Goal: Task Accomplishment & Management: Use online tool/utility

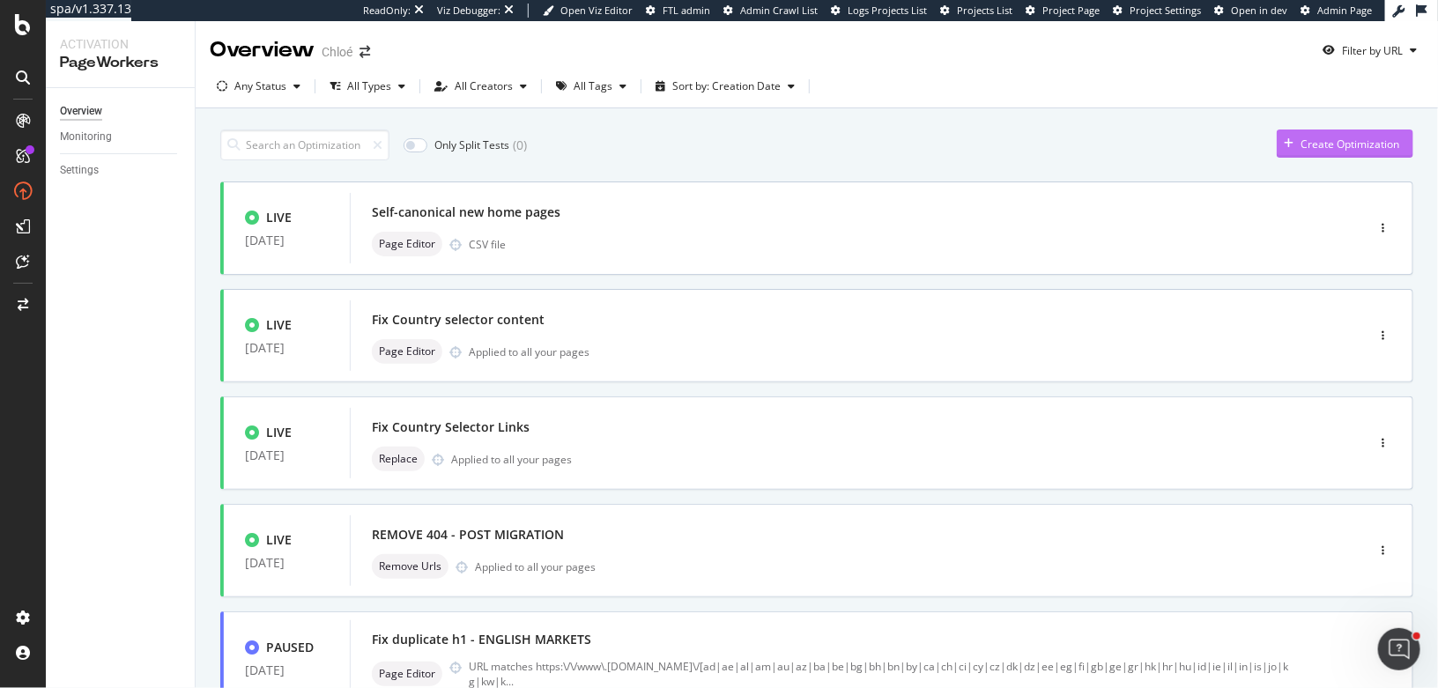
click at [1343, 137] on div "Create Optimization" at bounding box center [1349, 144] width 99 height 15
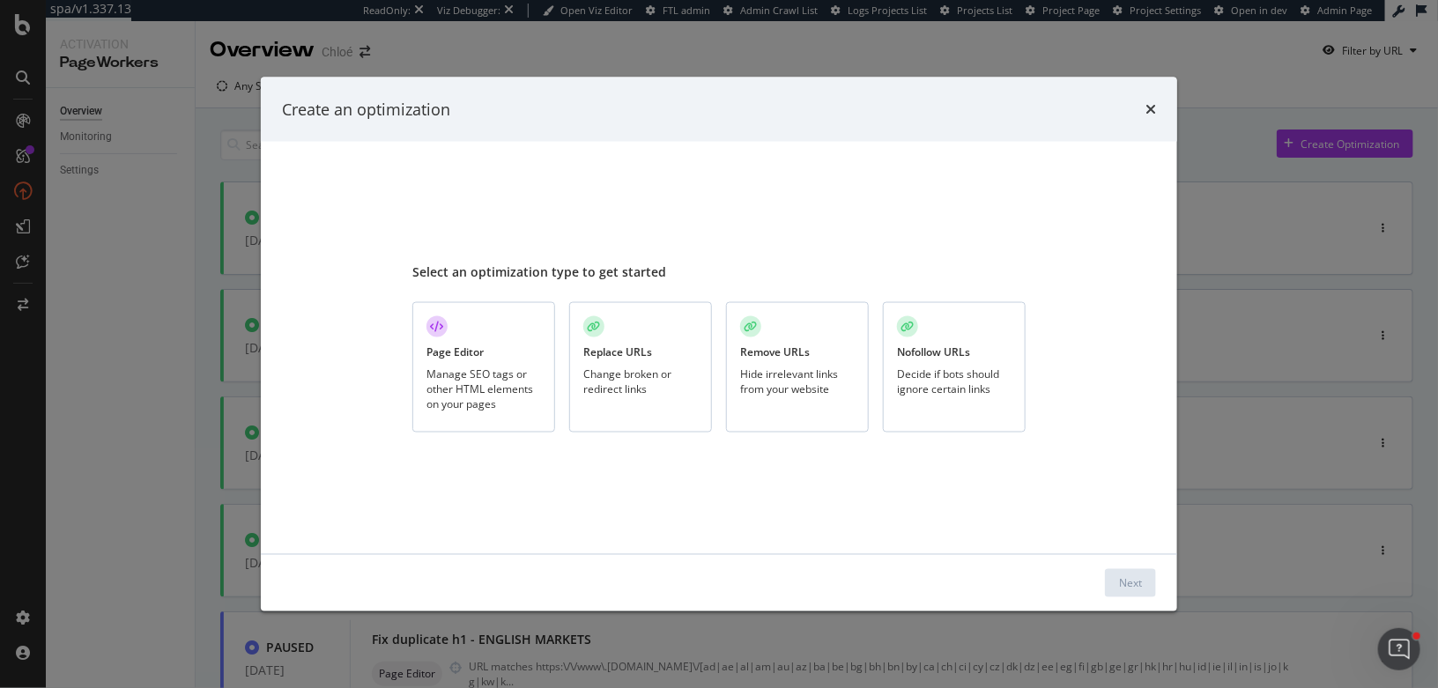
click at [448, 383] on div "Manage SEO tags or other HTML elements on your pages" at bounding box center [483, 388] width 115 height 45
click at [1137, 573] on div "Next" at bounding box center [1130, 583] width 23 height 26
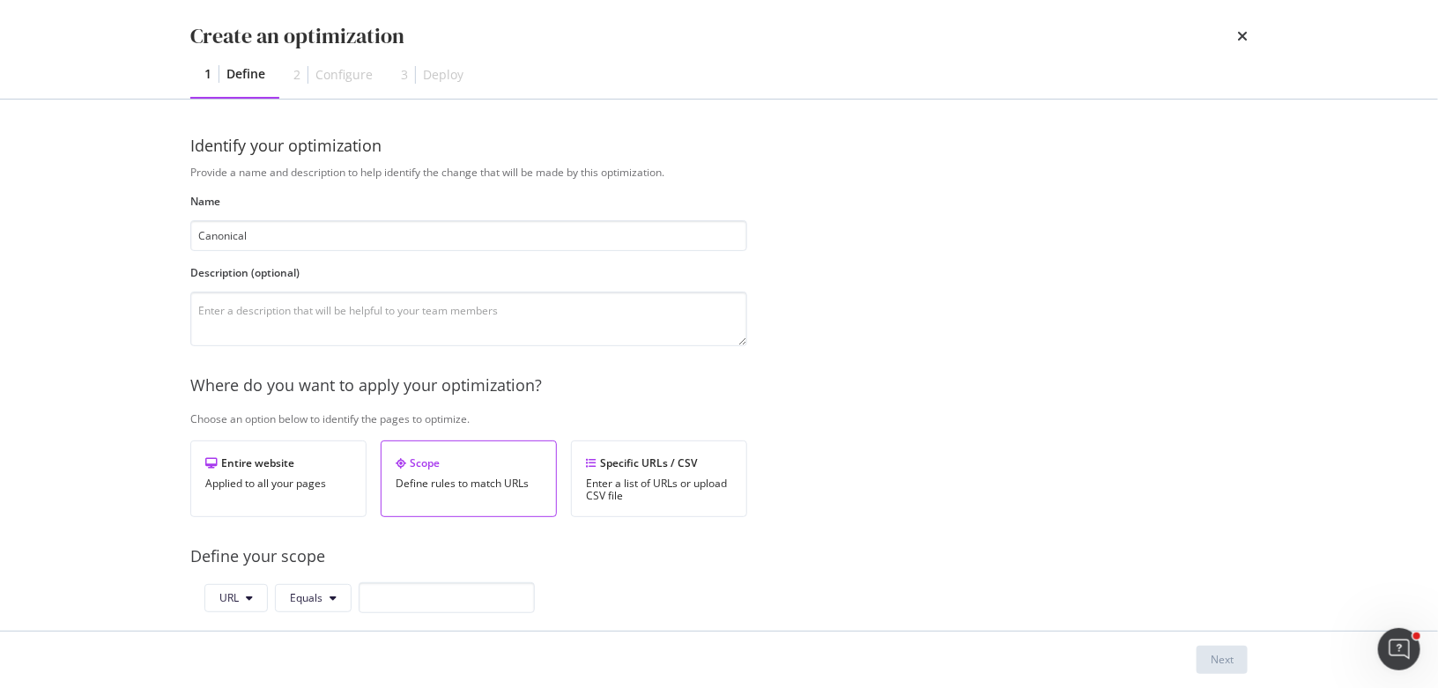
drag, startPoint x: 204, startPoint y: 228, endPoint x: 183, endPoint y: 226, distance: 21.2
click at [183, 228] on div "Identify your optimization Provide a name and description to help identify the …" at bounding box center [719, 365] width 1128 height 531
click at [399, 247] on input "Fix old homepage canonical" at bounding box center [468, 235] width 557 height 31
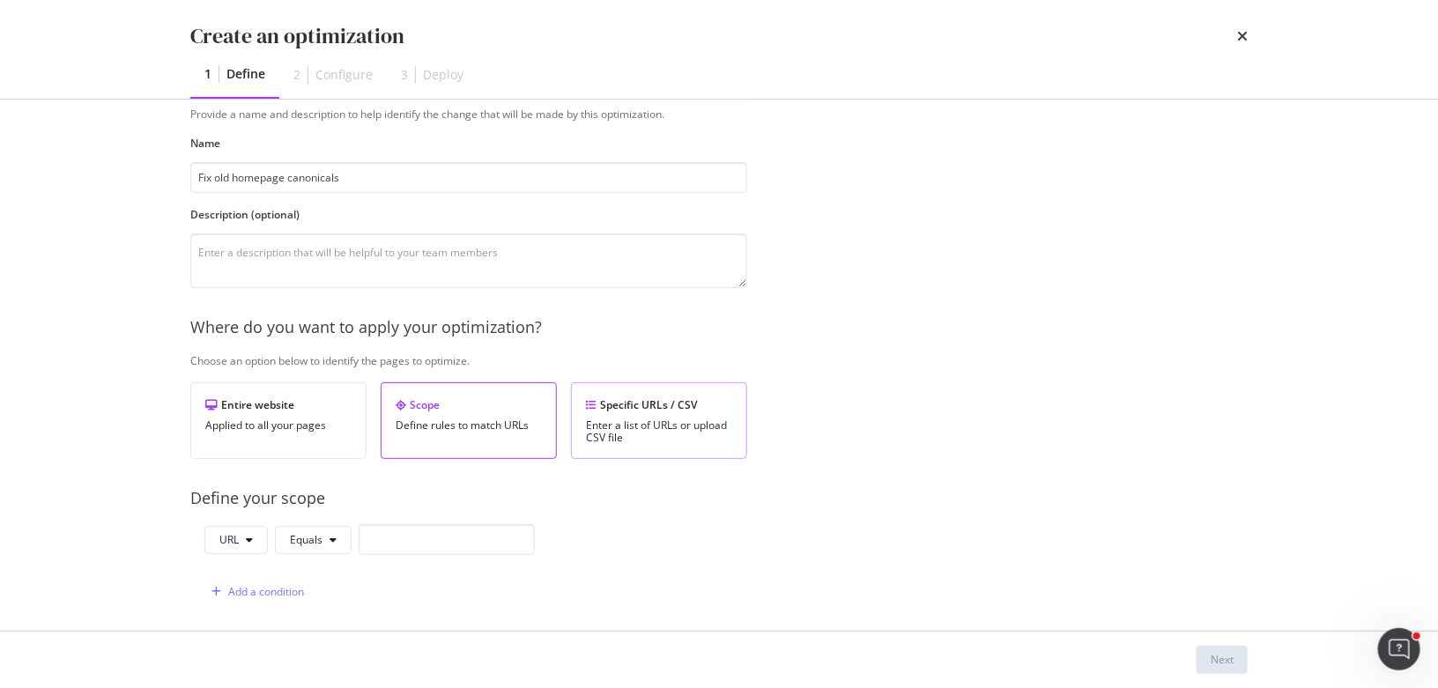
type input "Fix old homepage canonicals"
click at [639, 413] on div "Specific URLs / CSV Enter a list of URLs or upload CSV file" at bounding box center [659, 420] width 176 height 77
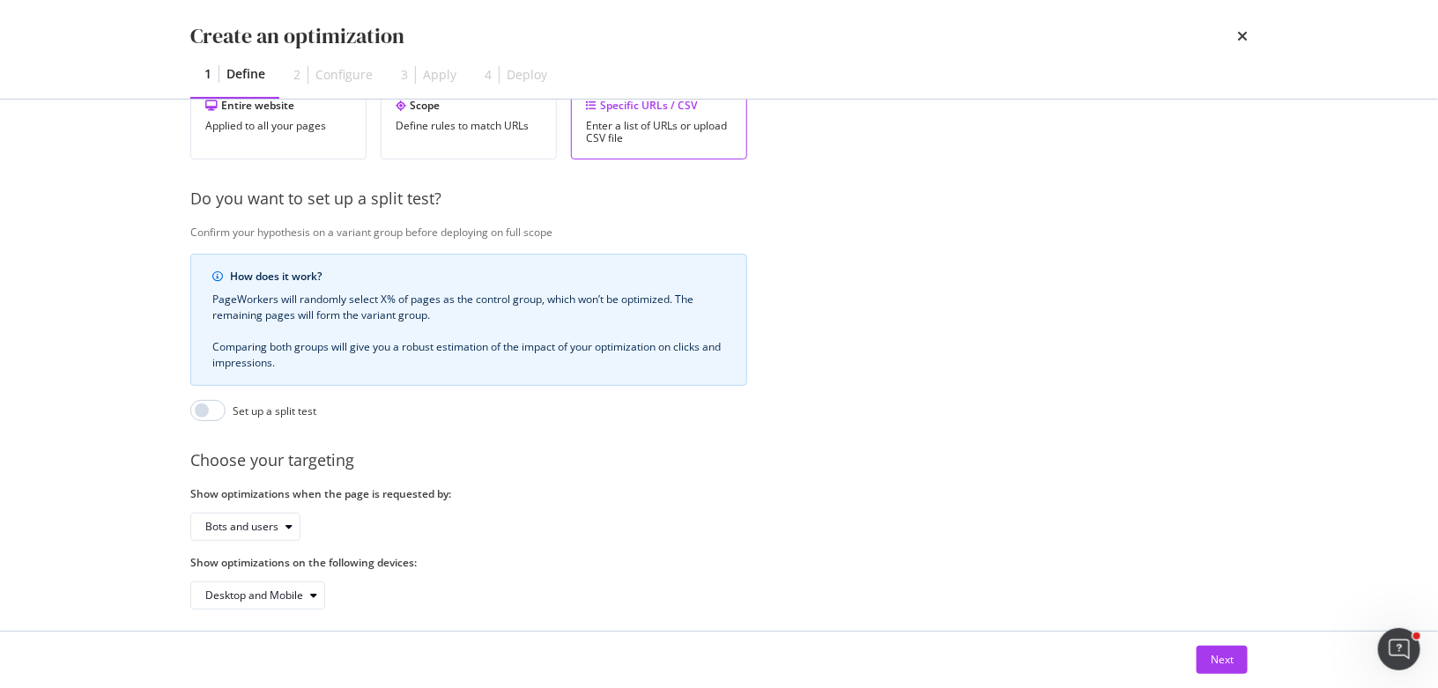
scroll to position [368, 0]
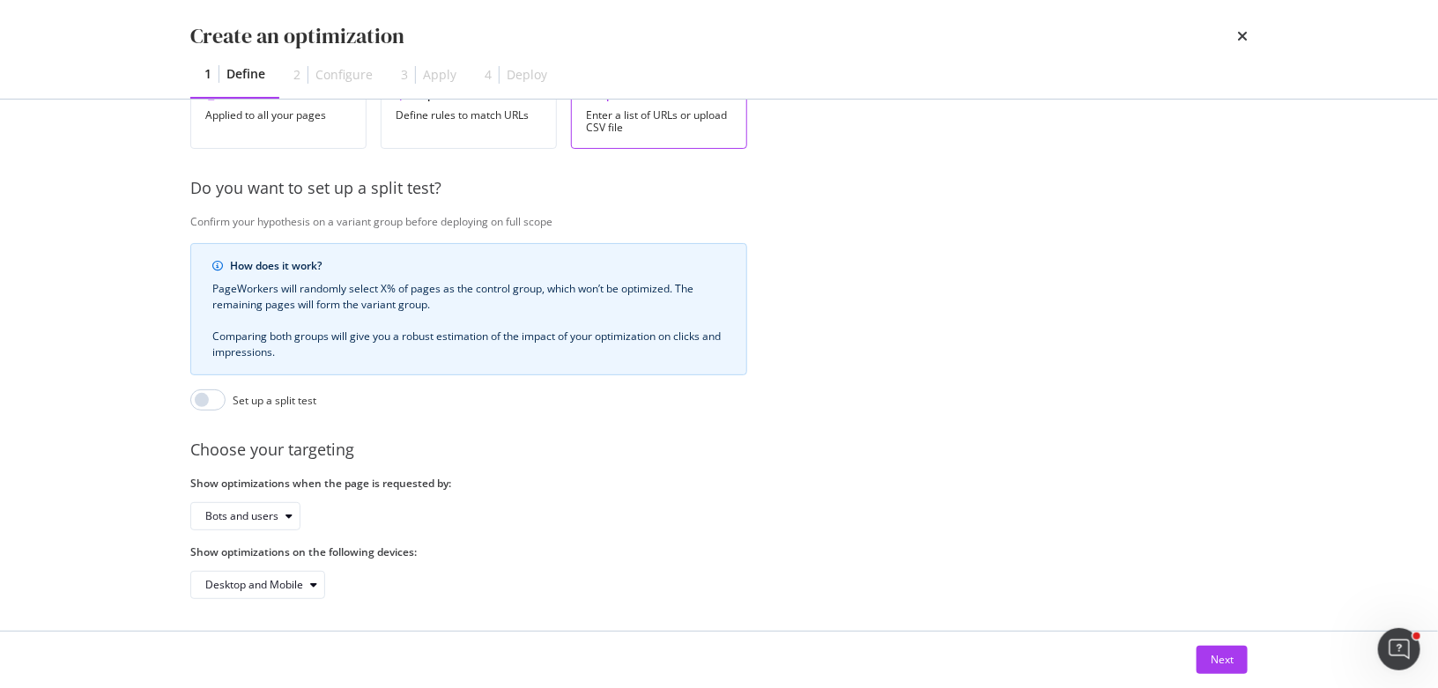
click at [1213, 645] on div "Next" at bounding box center [719, 660] width 1128 height 56
click at [1225, 659] on div "Next" at bounding box center [1221, 659] width 23 height 15
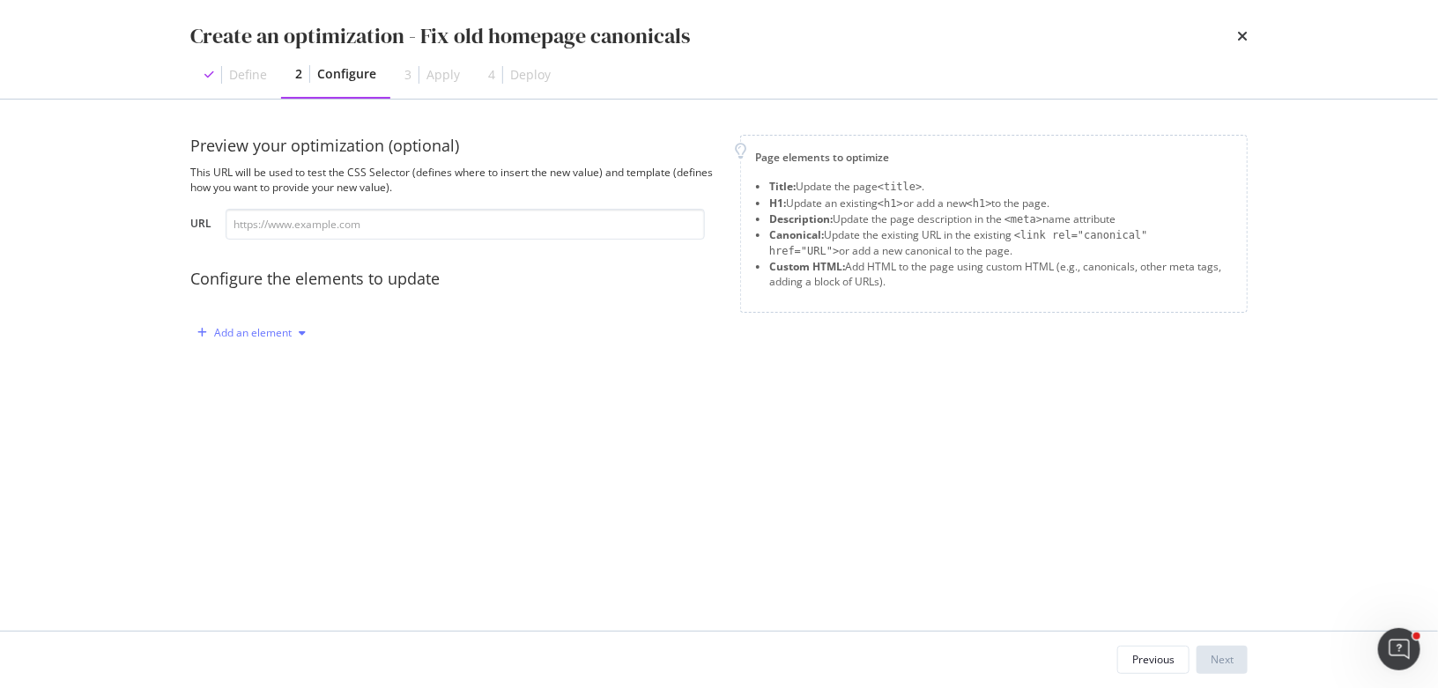
click at [217, 329] on div "Add an element" at bounding box center [253, 333] width 78 height 11
click at [253, 449] on div "Canonical" at bounding box center [261, 453] width 48 height 15
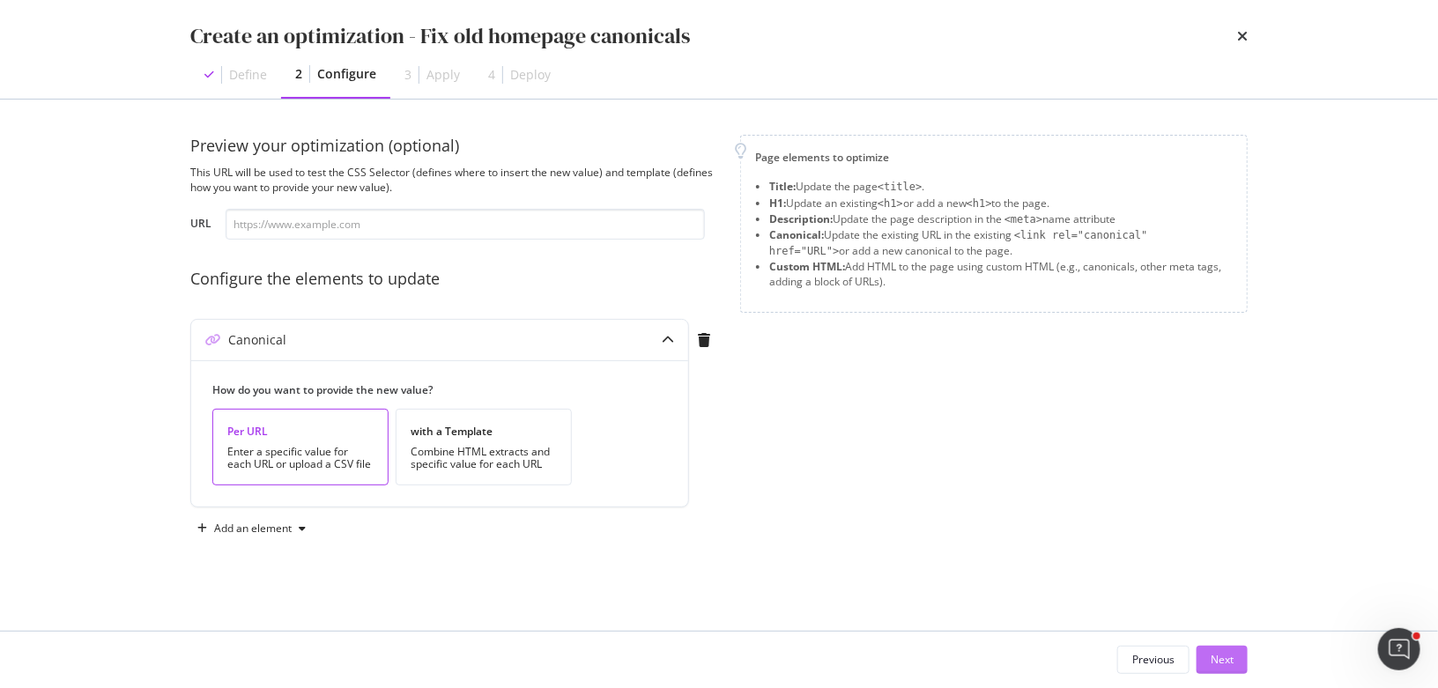
click at [1226, 662] on div "Next" at bounding box center [1221, 659] width 23 height 15
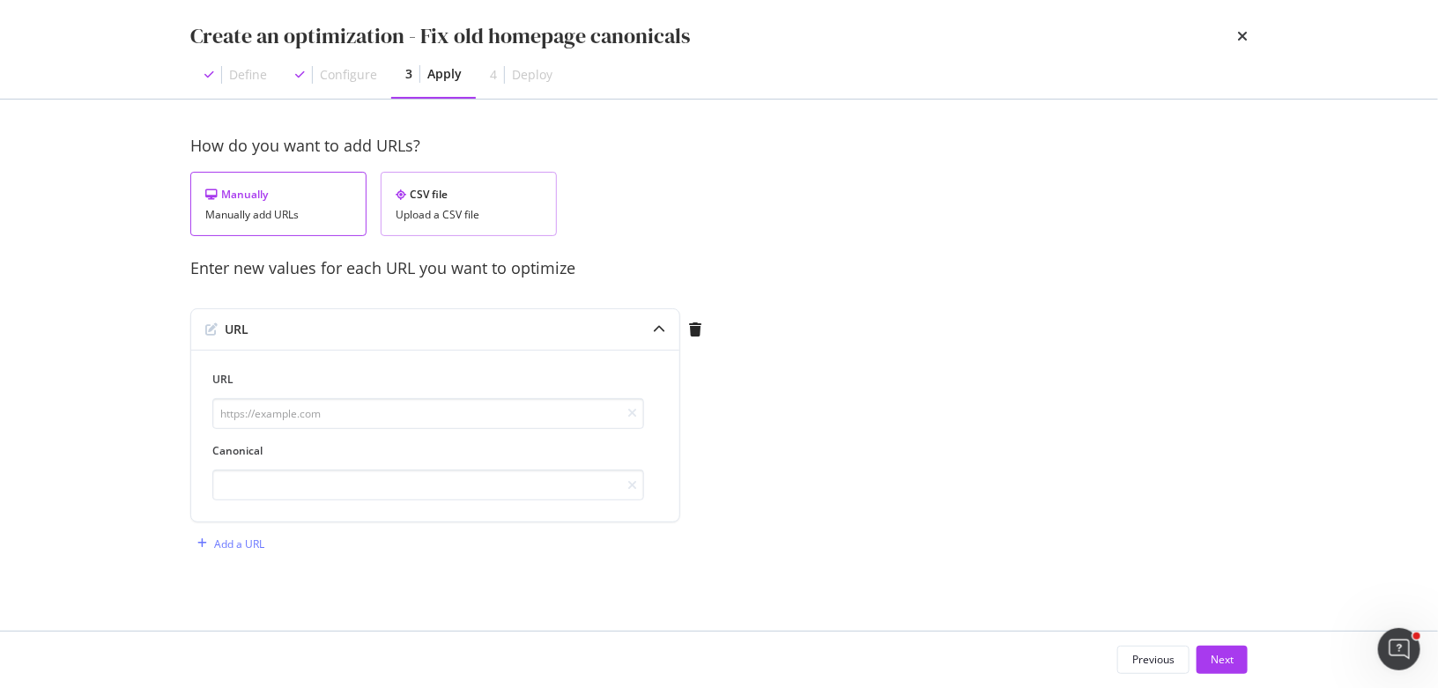
click at [433, 218] on div "Upload a CSV file" at bounding box center [469, 215] width 146 height 12
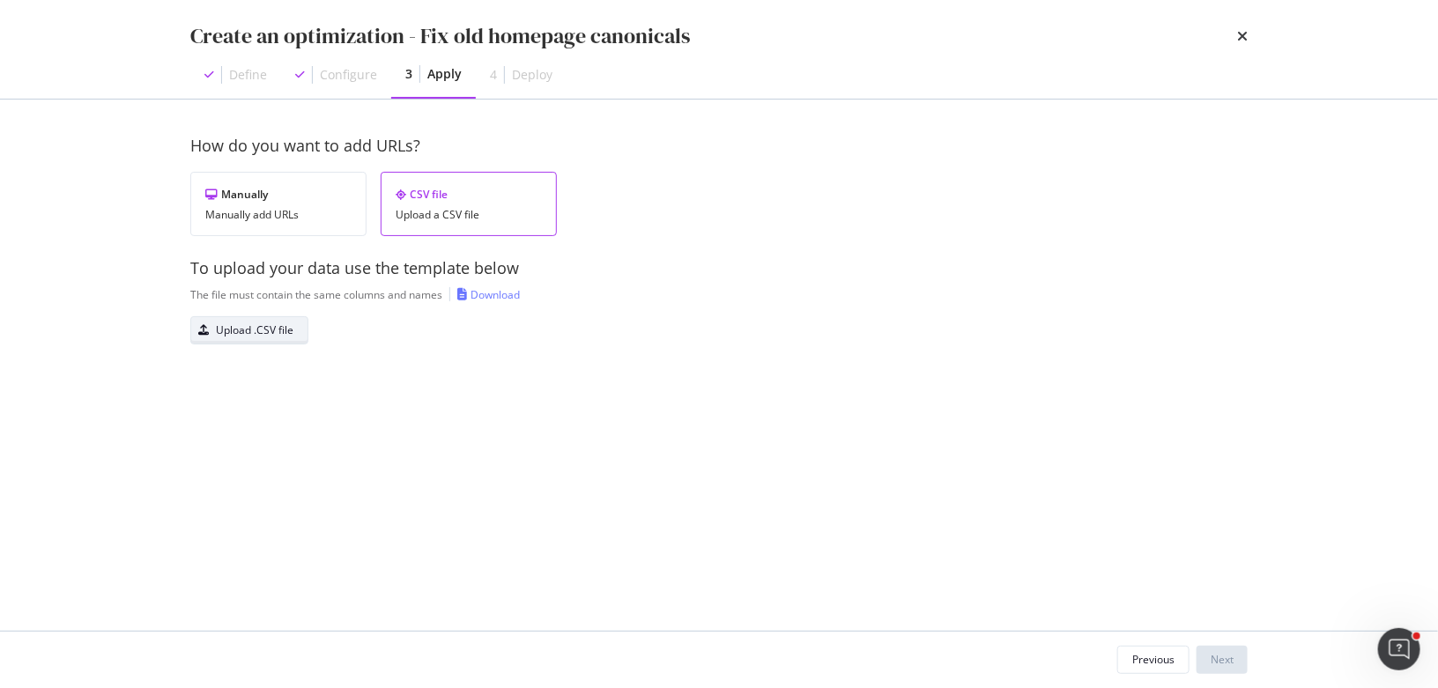
click at [258, 334] on div "Upload .CSV file" at bounding box center [255, 329] width 78 height 15
click at [248, 322] on div "Upload .CSV file" at bounding box center [255, 329] width 78 height 15
click at [1236, 662] on button "Next" at bounding box center [1221, 660] width 51 height 28
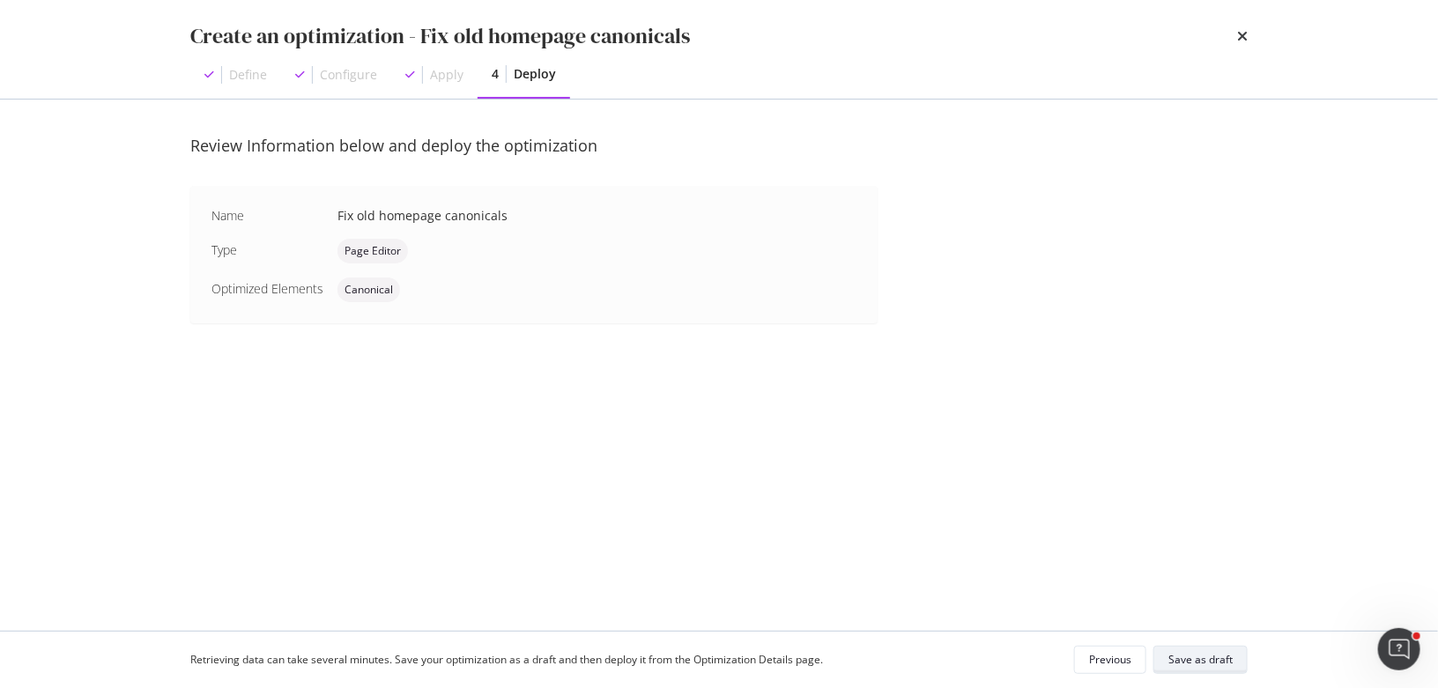
click at [1236, 662] on button "Save as draft" at bounding box center [1200, 660] width 94 height 28
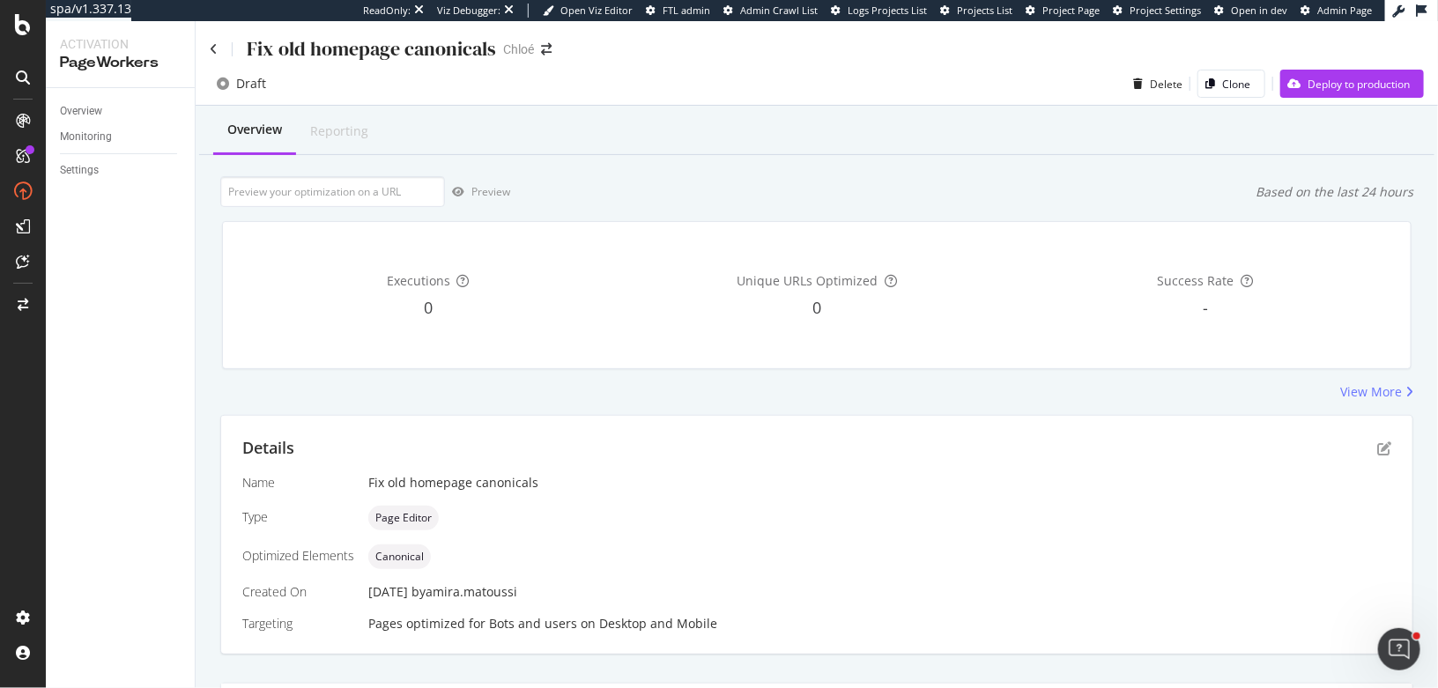
click at [1311, 87] on div "Fix old homepage canonicals Chloé Draft Delete Clone Deploy to production Overv…" at bounding box center [817, 354] width 1242 height 667
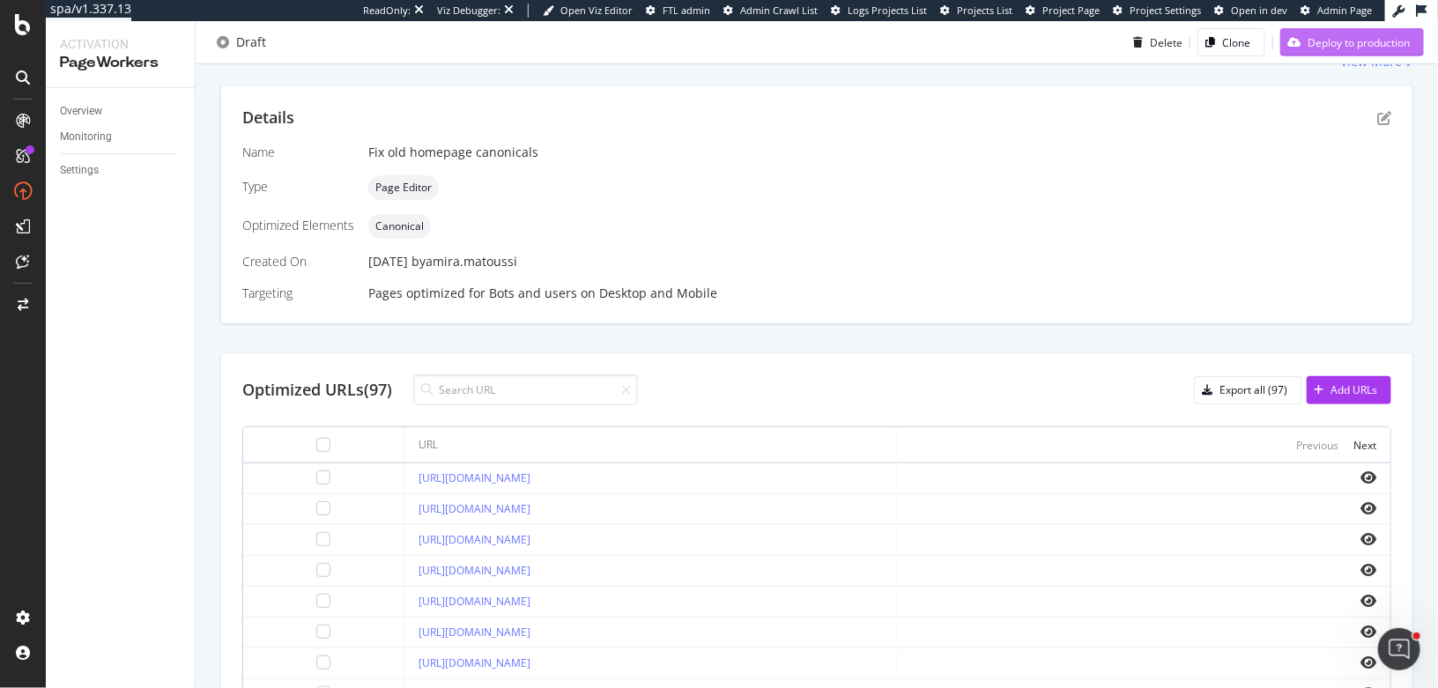
click at [1313, 51] on div "Deploy to production" at bounding box center [1344, 42] width 129 height 26
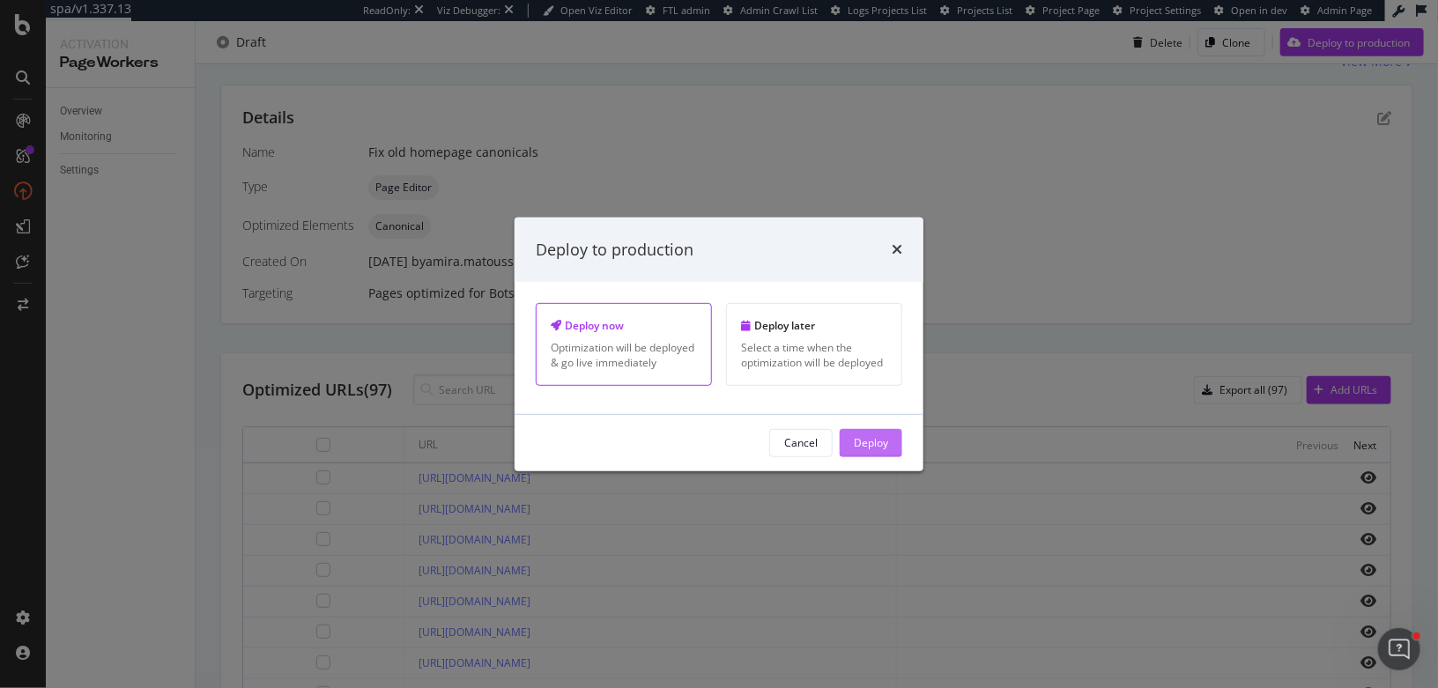
click at [846, 433] on button "Deploy" at bounding box center [871, 443] width 63 height 28
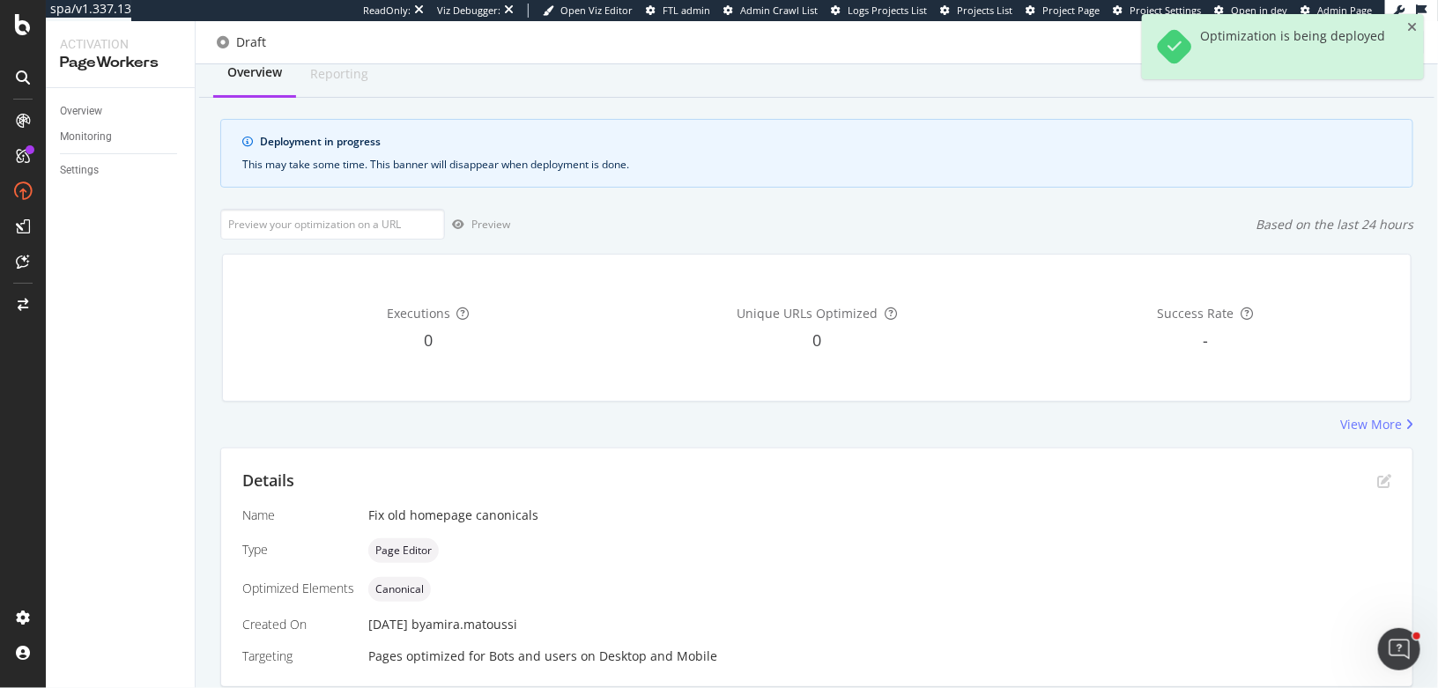
scroll to position [0, 0]
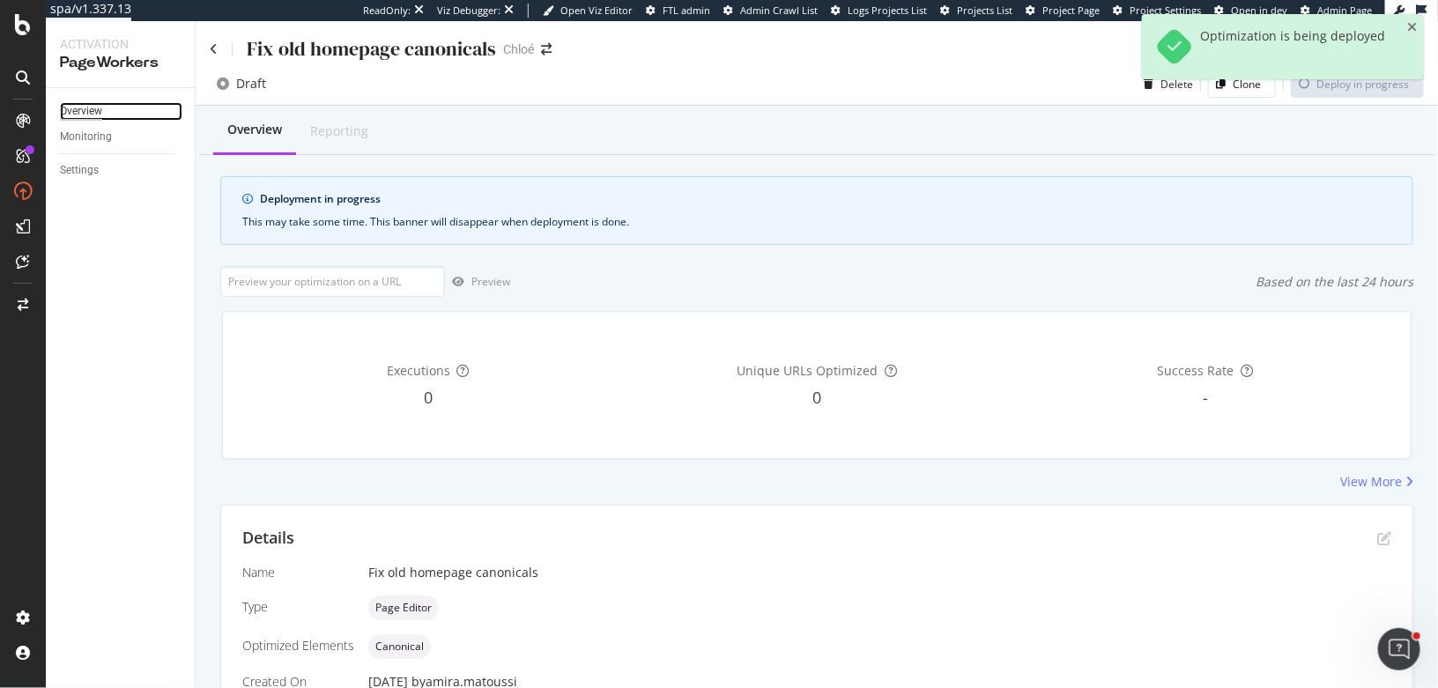
click at [82, 110] on div "Overview" at bounding box center [81, 111] width 42 height 18
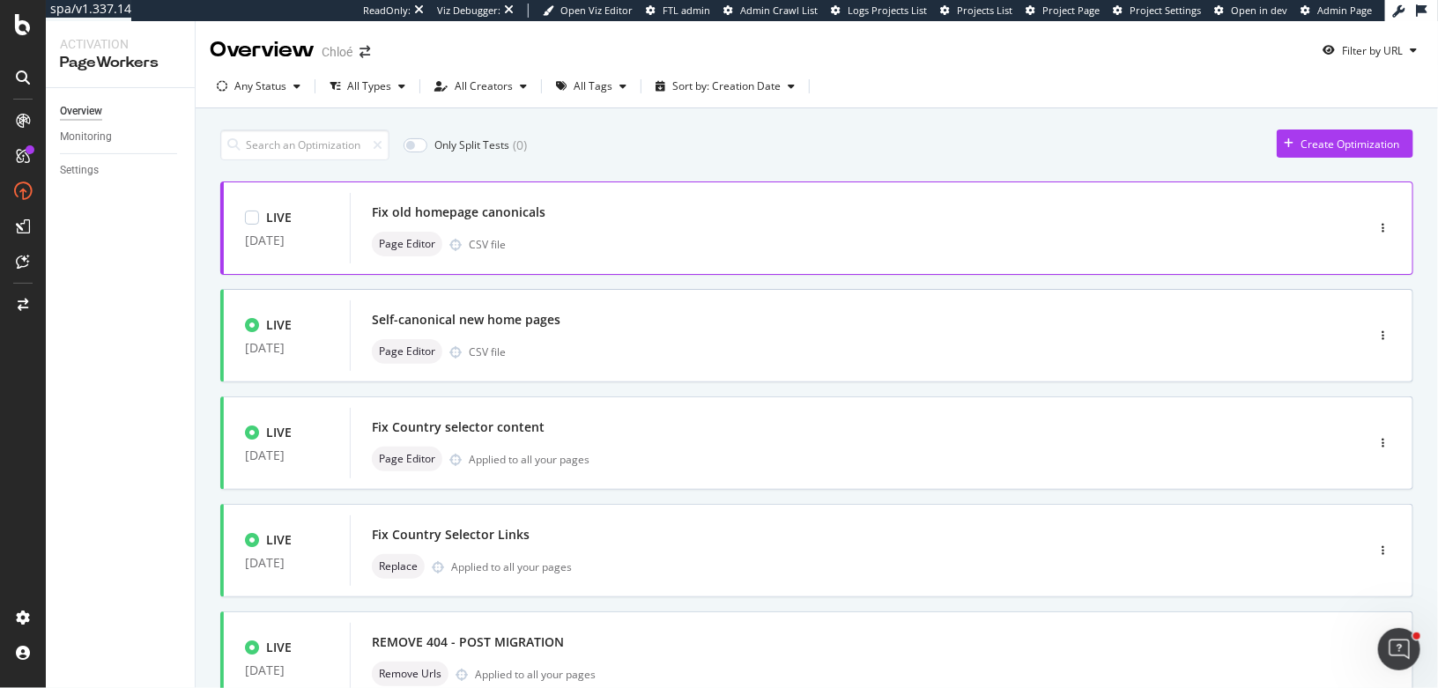
click at [529, 226] on div "Fix old homepage canonicals Page Editor CSV file" at bounding box center [831, 228] width 918 height 56
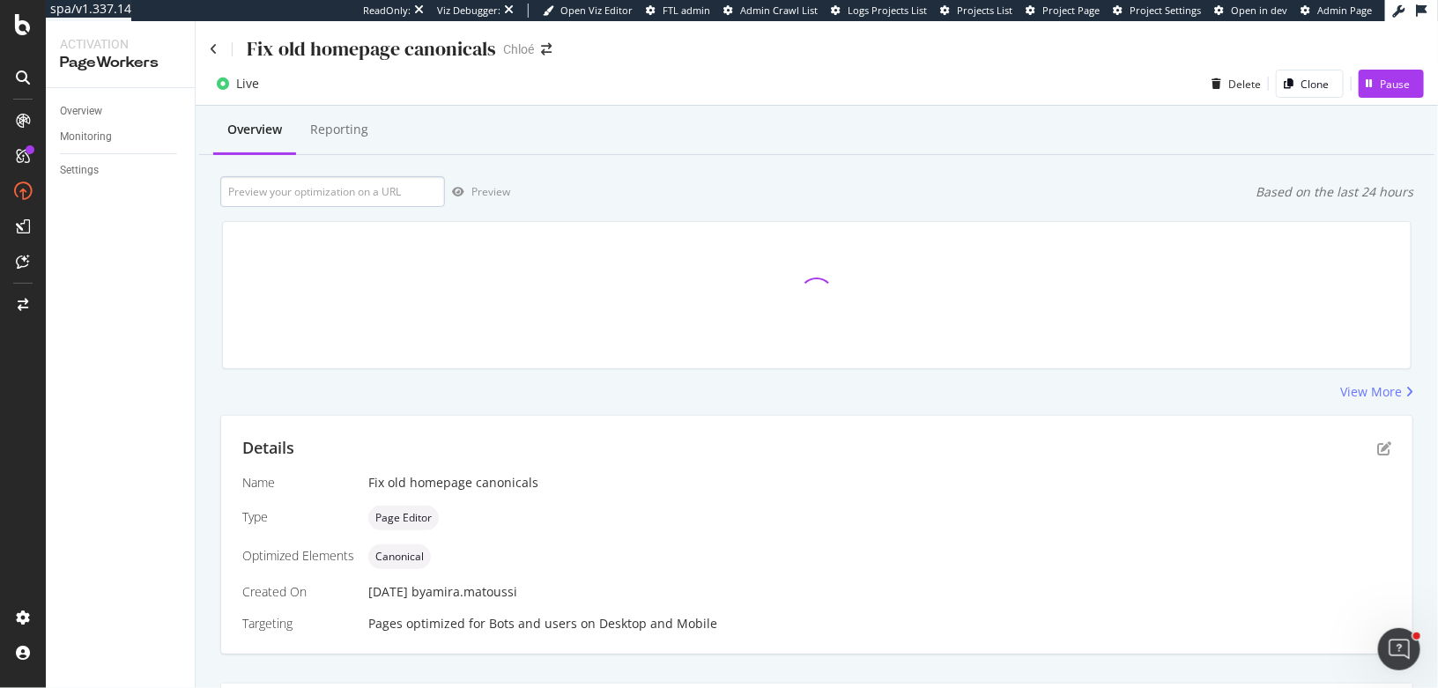
click at [305, 195] on div "Overview Reporting Preview Based on the last 24 hours View More Details Name Fi…" at bounding box center [817, 529] width 1242 height 847
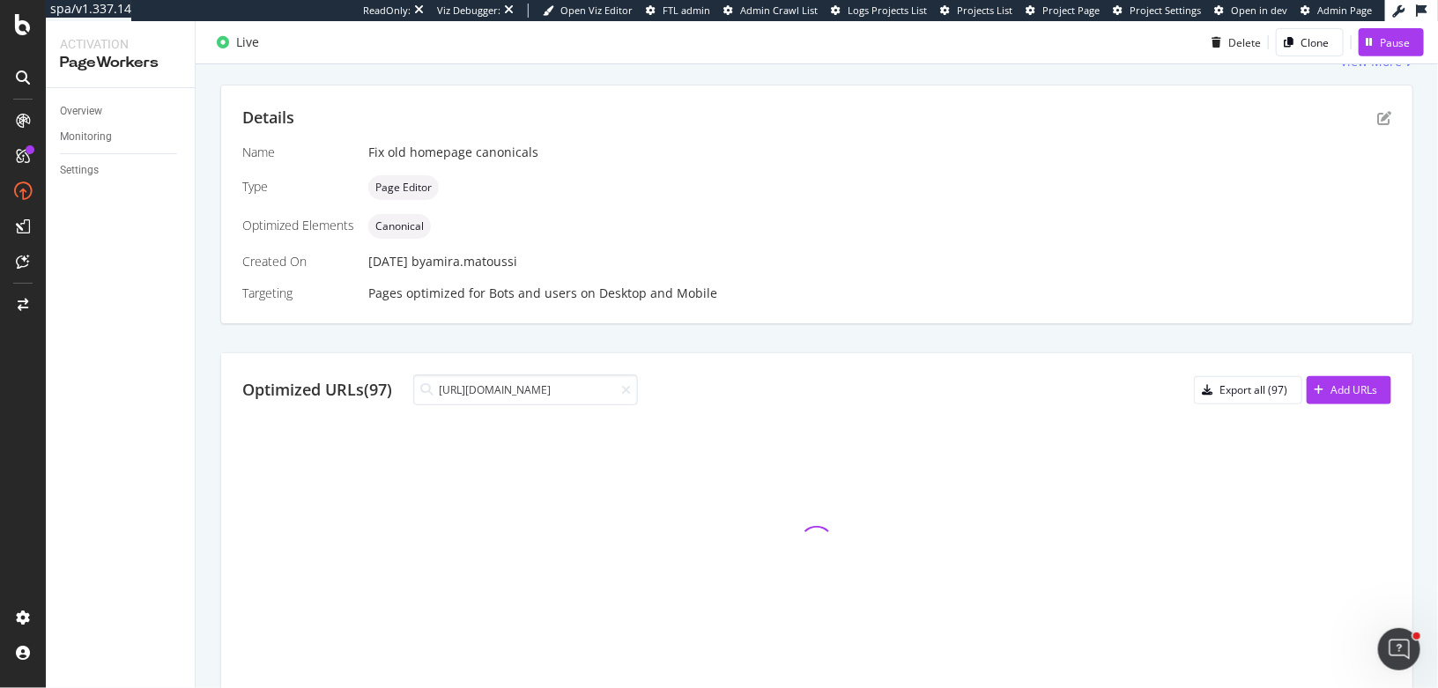
scroll to position [217, 0]
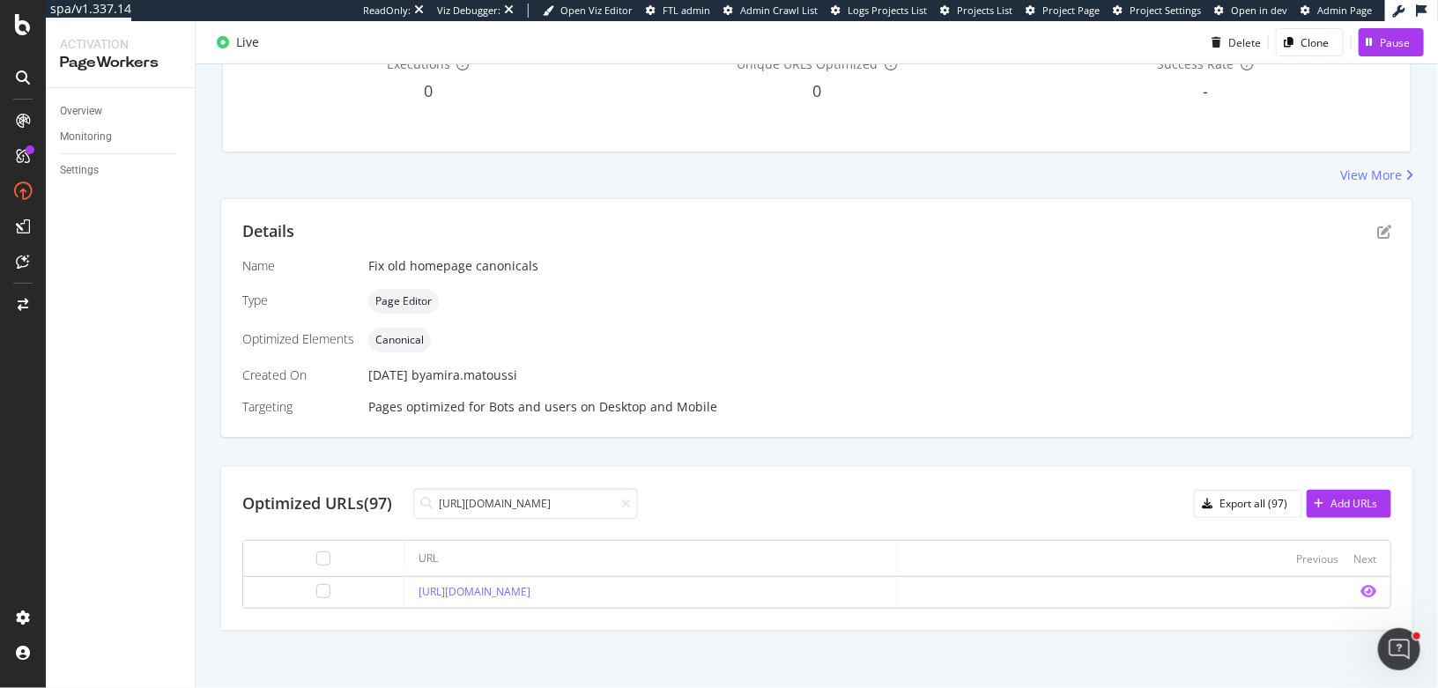
click at [1363, 586] on icon "eye" at bounding box center [1368, 591] width 16 height 14
click at [577, 504] on input "https://www.chloe.com/dz" at bounding box center [525, 503] width 225 height 31
type input "https://www.chloe.com/tn"
click at [1372, 589] on icon "eye" at bounding box center [1368, 591] width 16 height 14
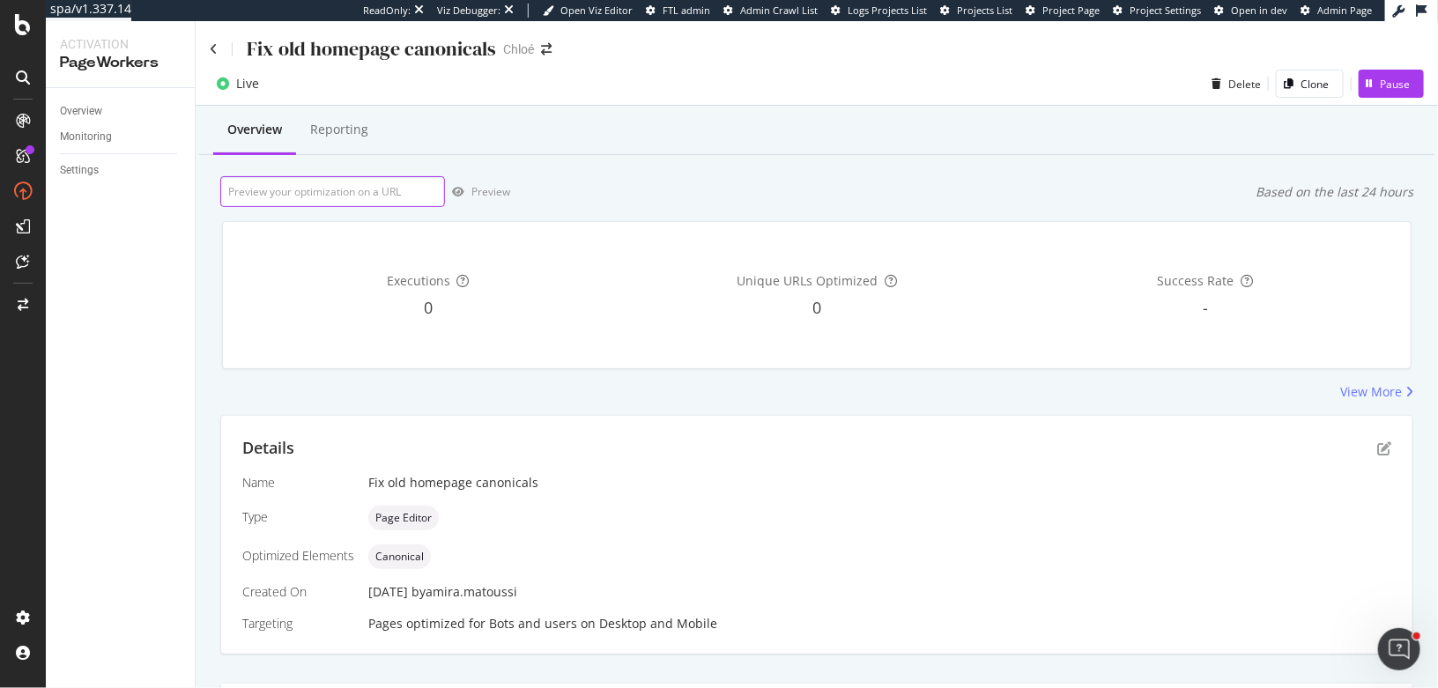
click at [341, 193] on input "url" at bounding box center [332, 191] width 225 height 31
paste input "https://www.chloe.com/tn"
type input "https://www.chloe.com/tn"
click at [491, 196] on div "Preview" at bounding box center [490, 191] width 39 height 15
click at [1385, 442] on icon "pen-to-square" at bounding box center [1384, 448] width 14 height 14
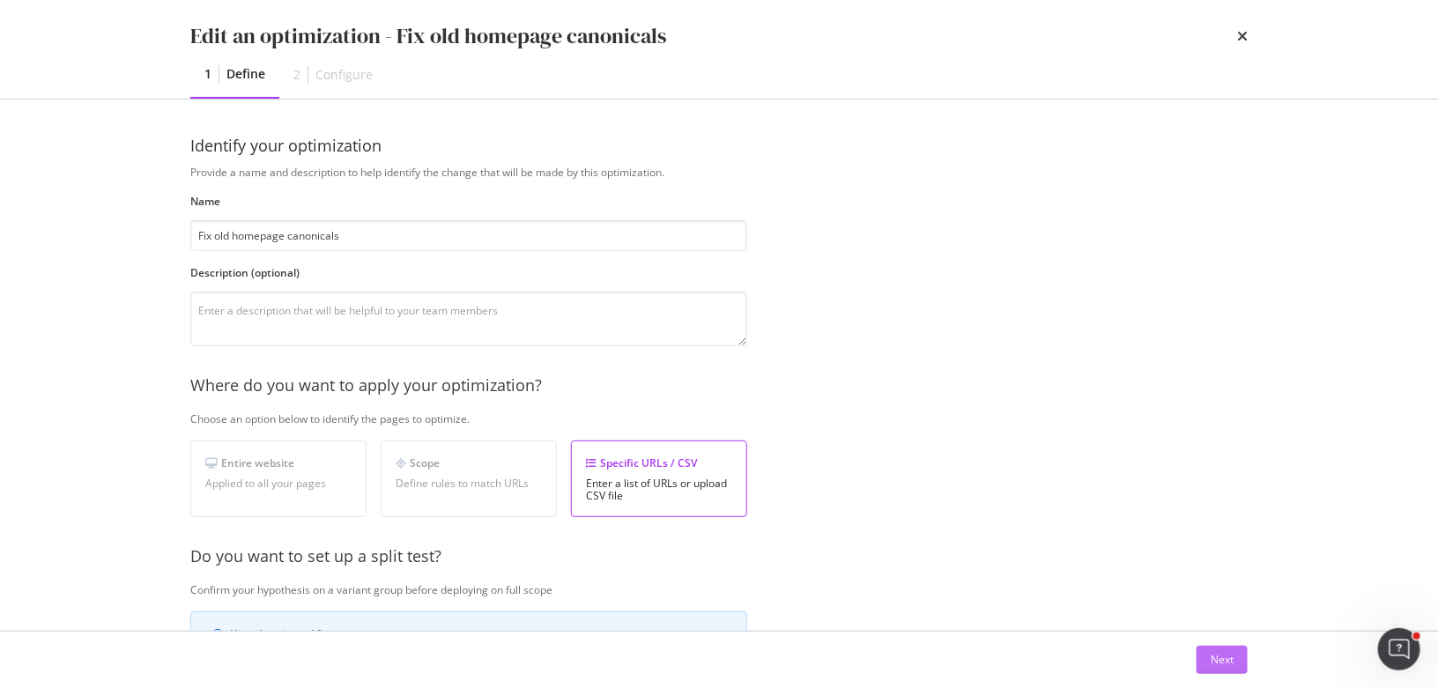
click at [1225, 666] on div "Next" at bounding box center [1221, 659] width 23 height 15
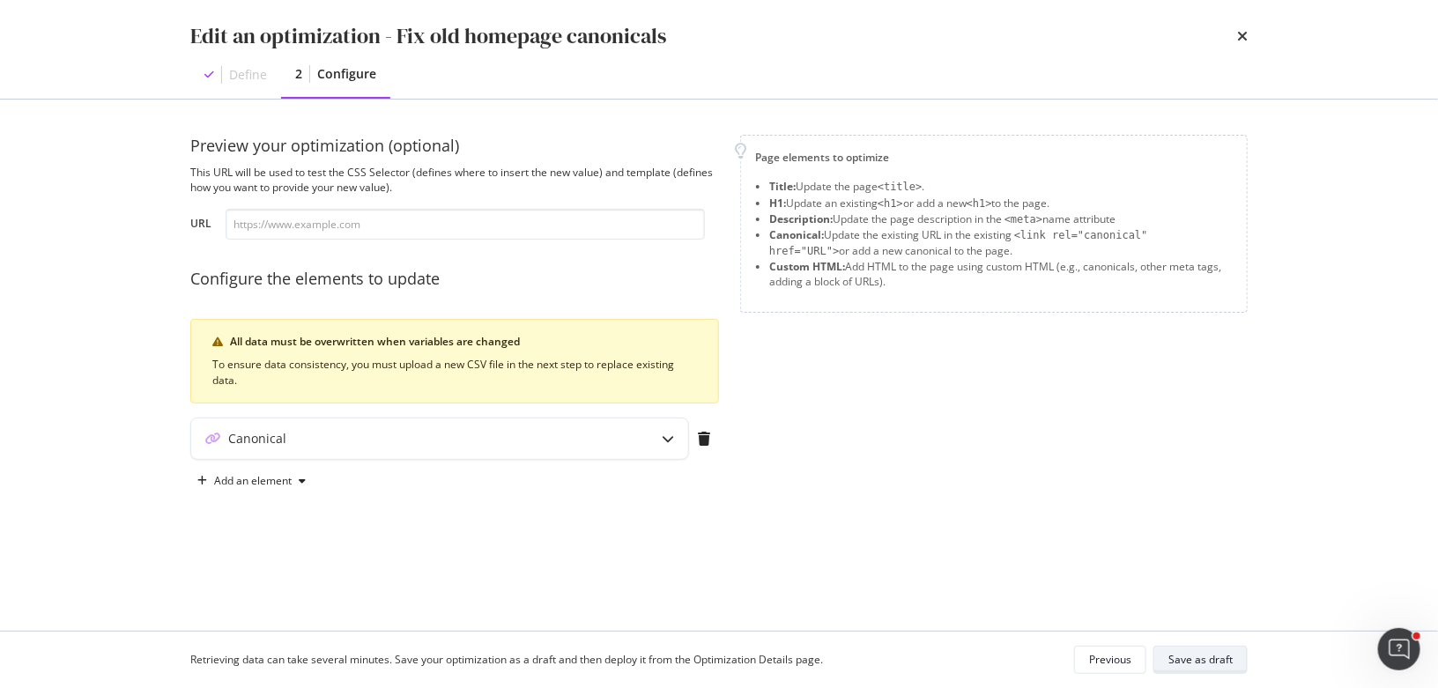
click at [1210, 651] on div "Save as draft" at bounding box center [1200, 659] width 64 height 25
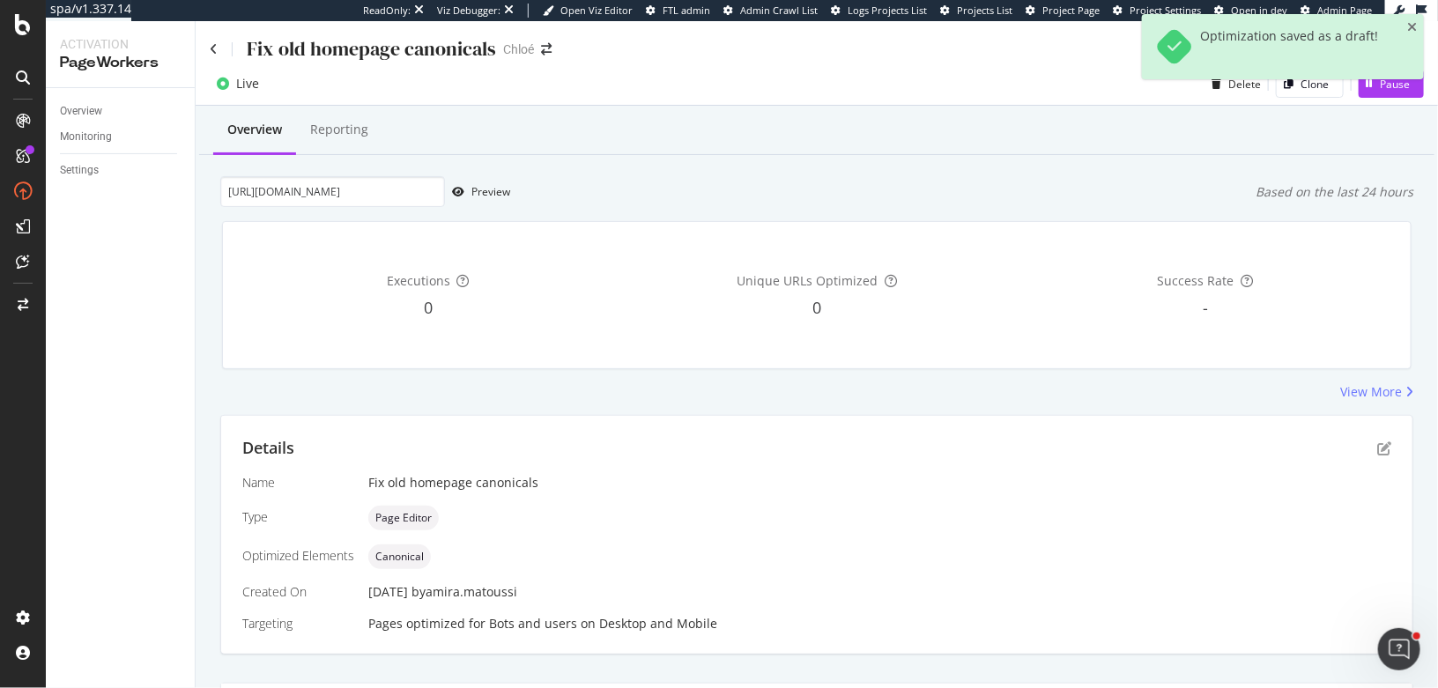
scroll to position [217, 0]
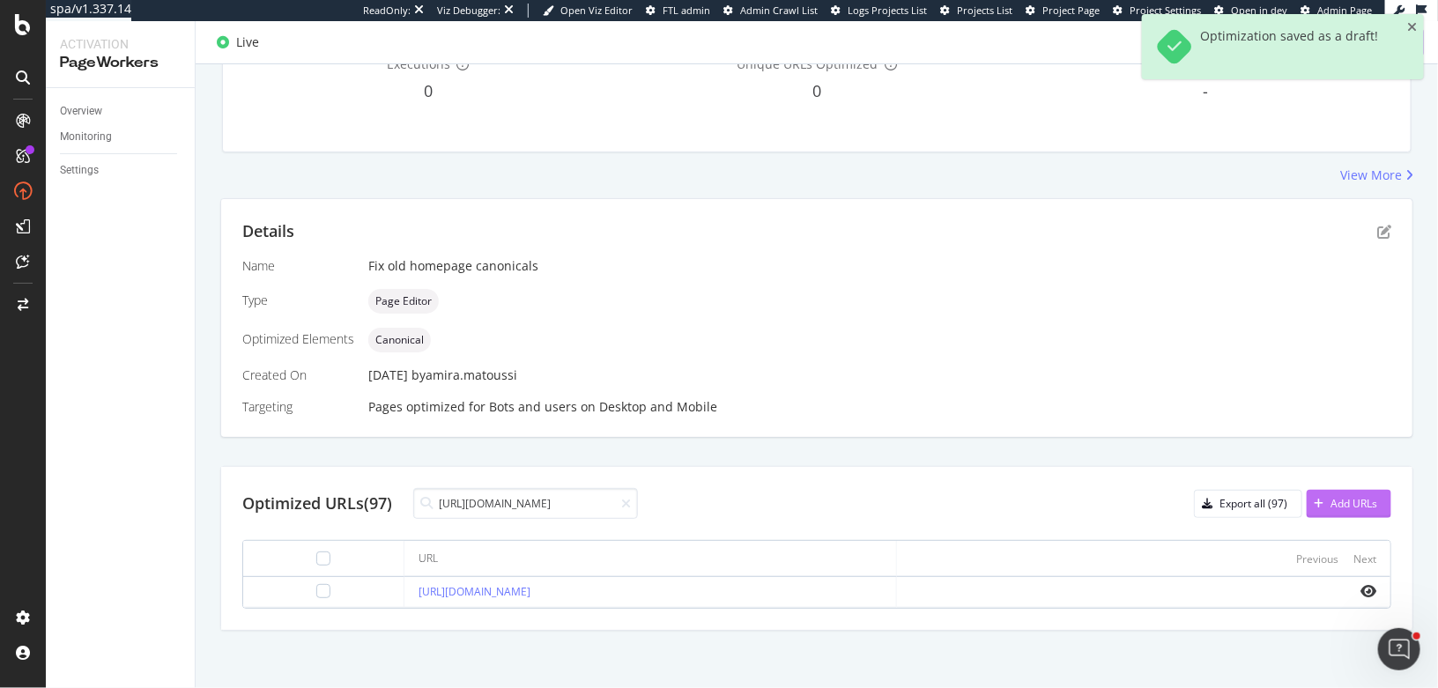
click at [1347, 499] on div "Add URLs" at bounding box center [1353, 503] width 47 height 15
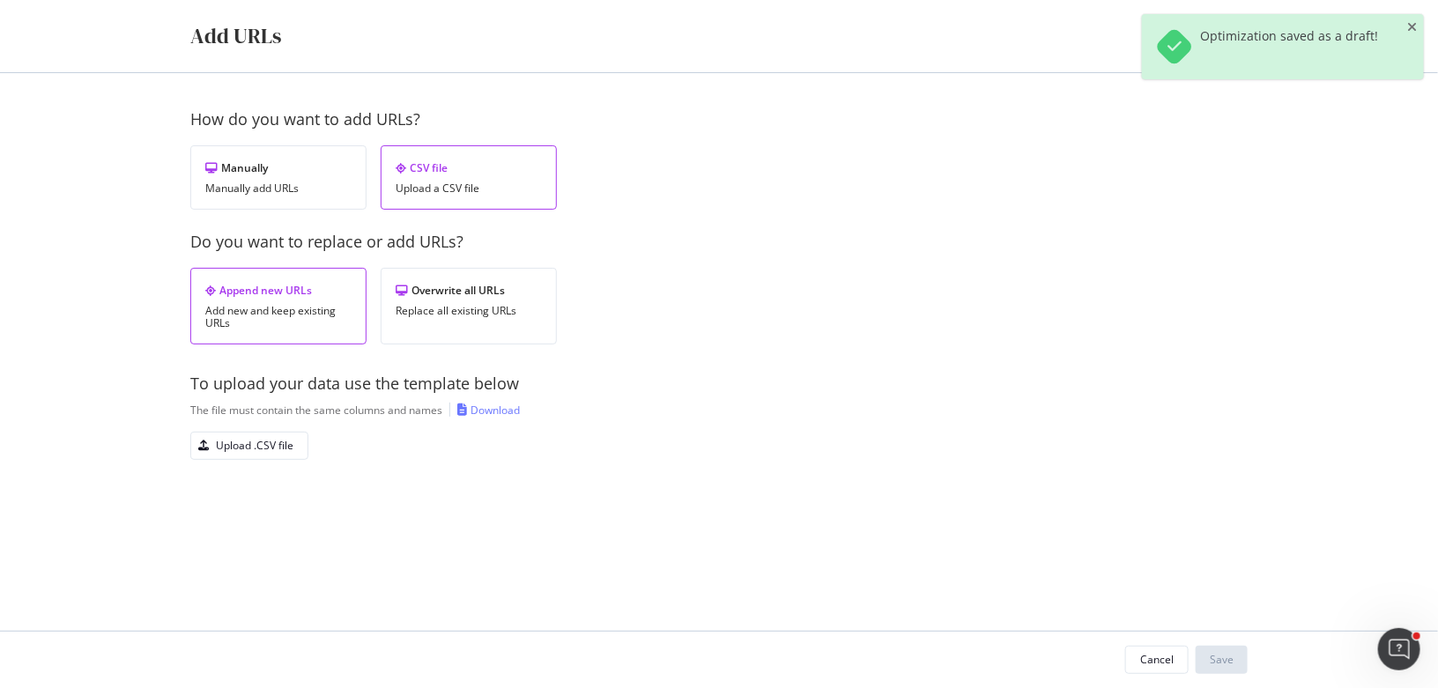
click at [490, 404] on div "Download" at bounding box center [494, 410] width 49 height 15
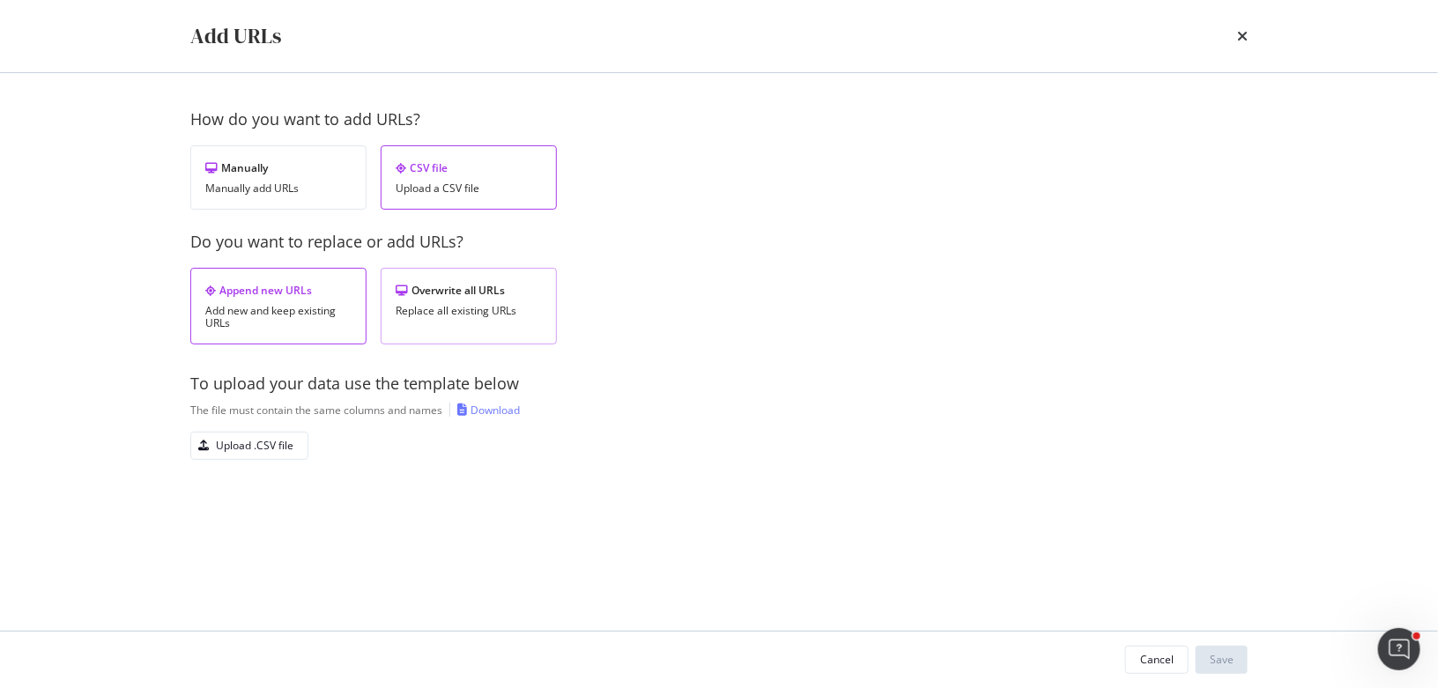
click at [436, 284] on div "Overwrite all URLs" at bounding box center [469, 290] width 146 height 15
click at [255, 446] on div "Upload .CSV file" at bounding box center [255, 445] width 78 height 15
click at [1230, 655] on div "Save" at bounding box center [1222, 659] width 24 height 15
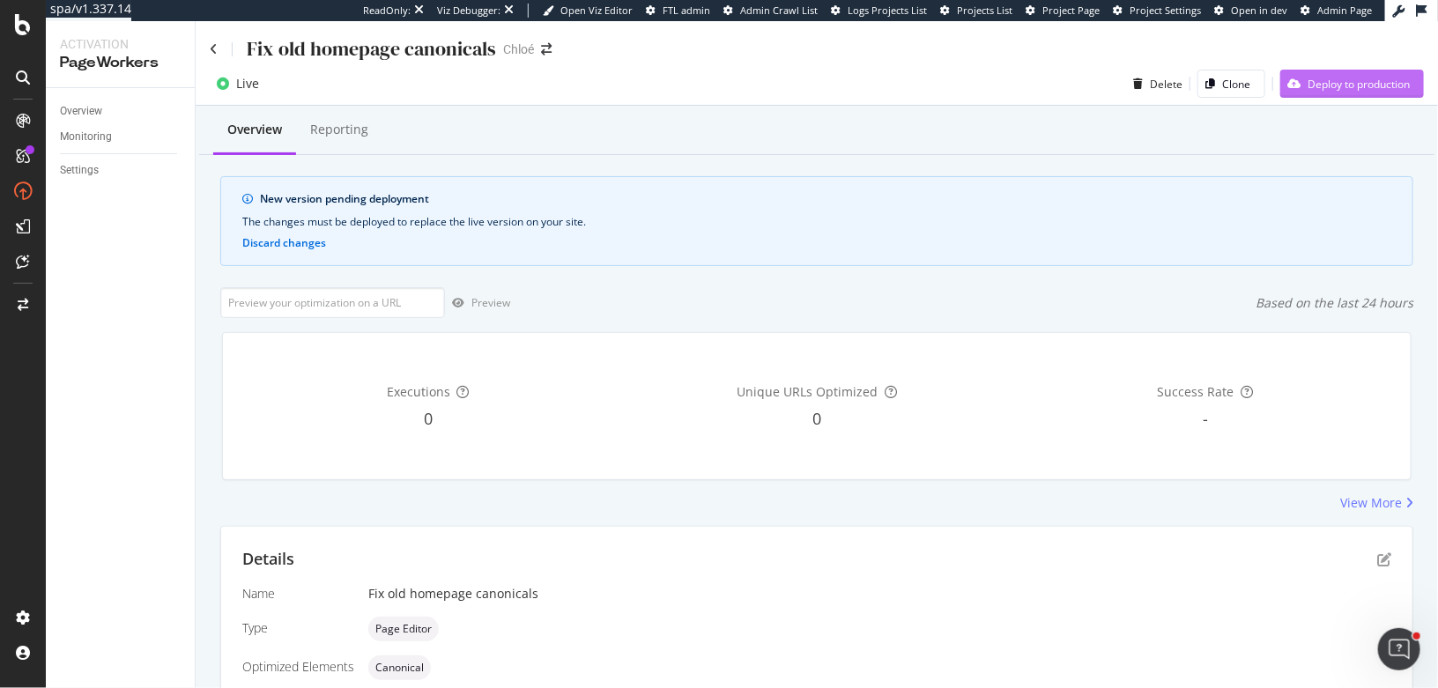
scroll to position [440, 0]
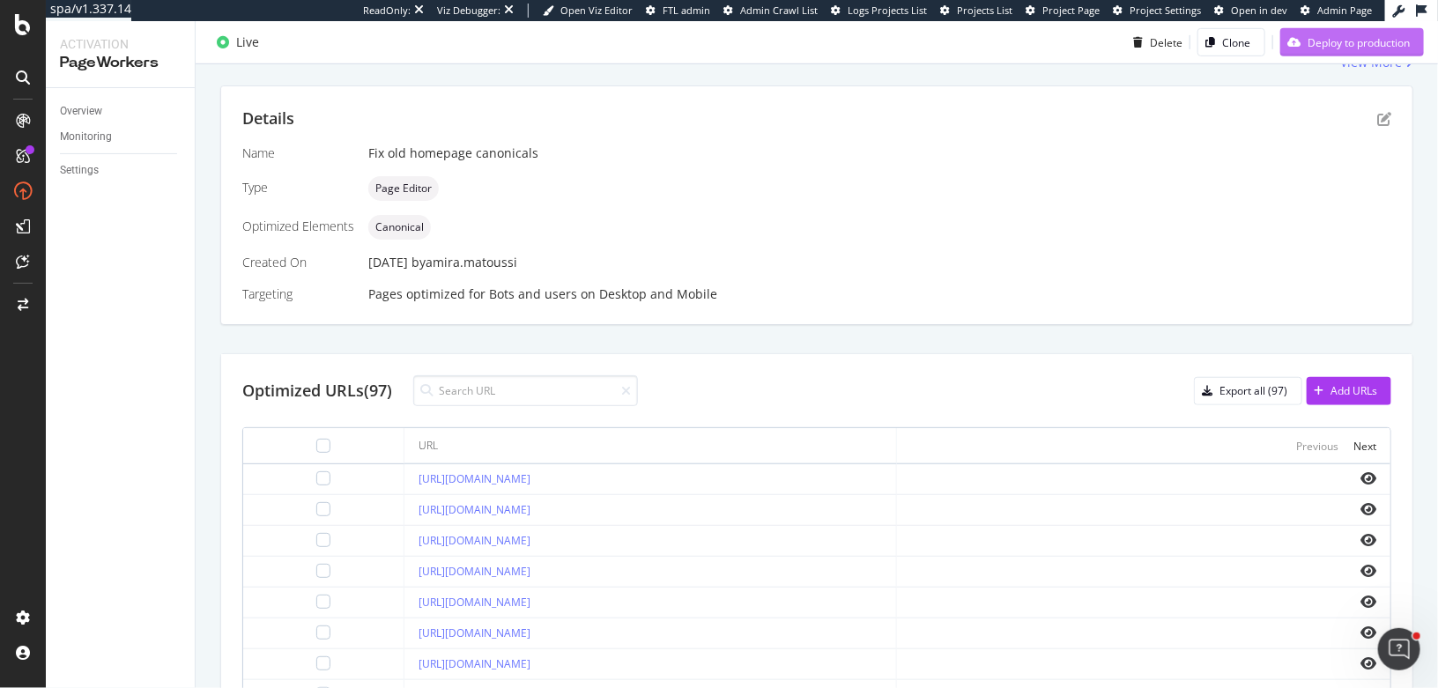
click at [1343, 81] on div "Overview Reporting New version pending deployment The changes must be deployed …" at bounding box center [817, 338] width 1242 height 1346
click at [1328, 48] on div "Deploy to production" at bounding box center [1358, 41] width 102 height 15
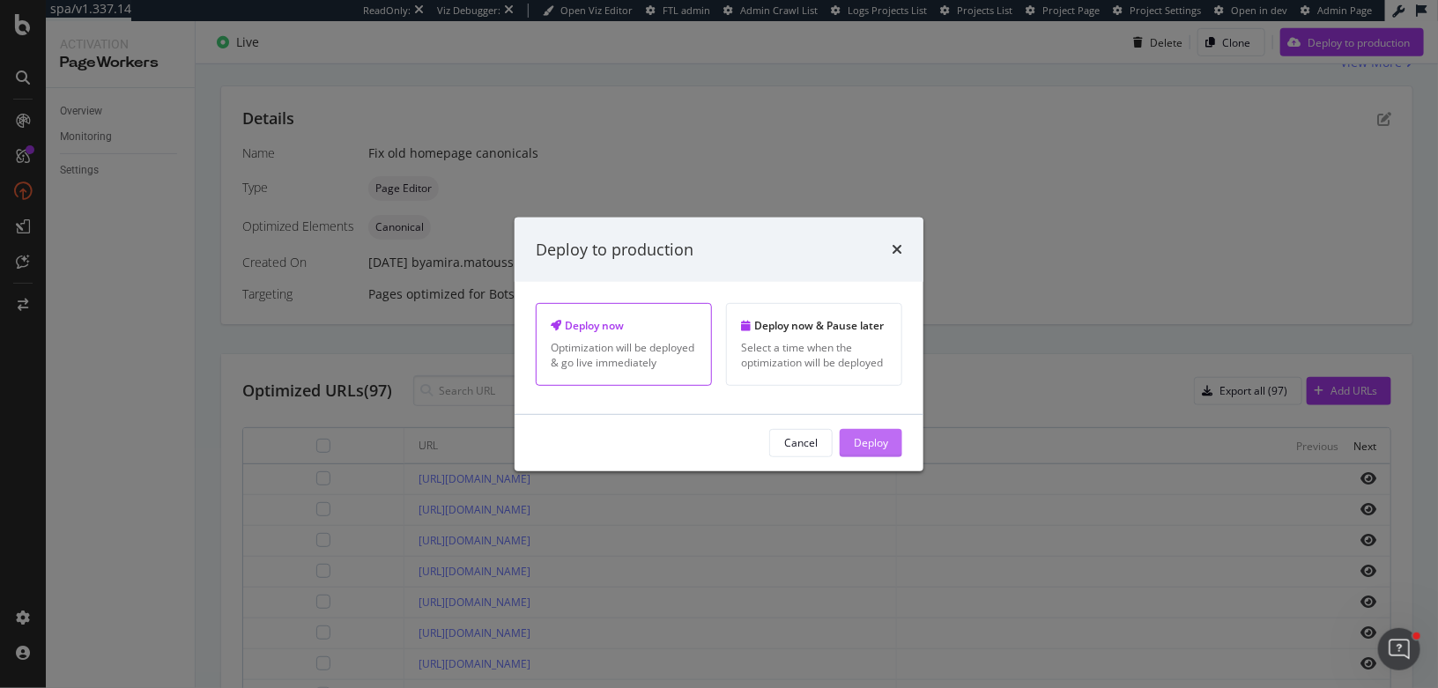
click at [880, 448] on div "Deploy" at bounding box center [871, 442] width 34 height 15
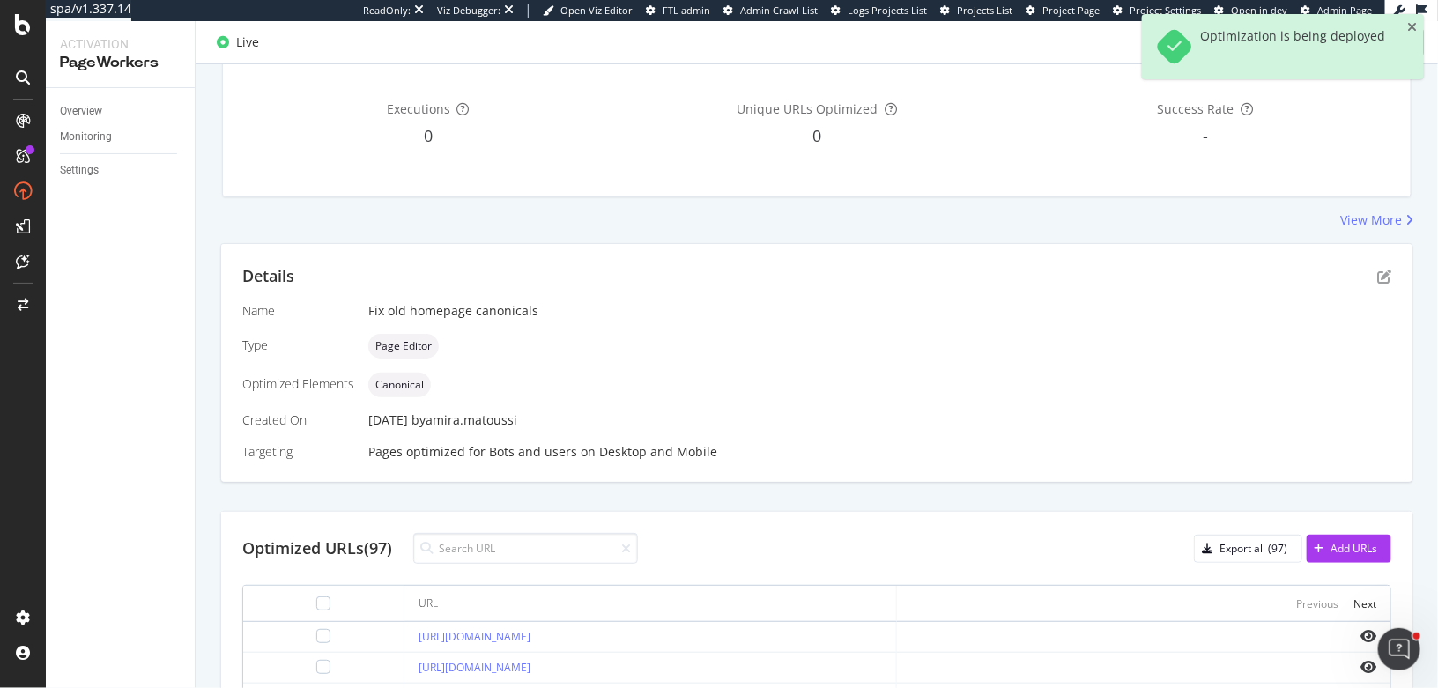
scroll to position [0, 0]
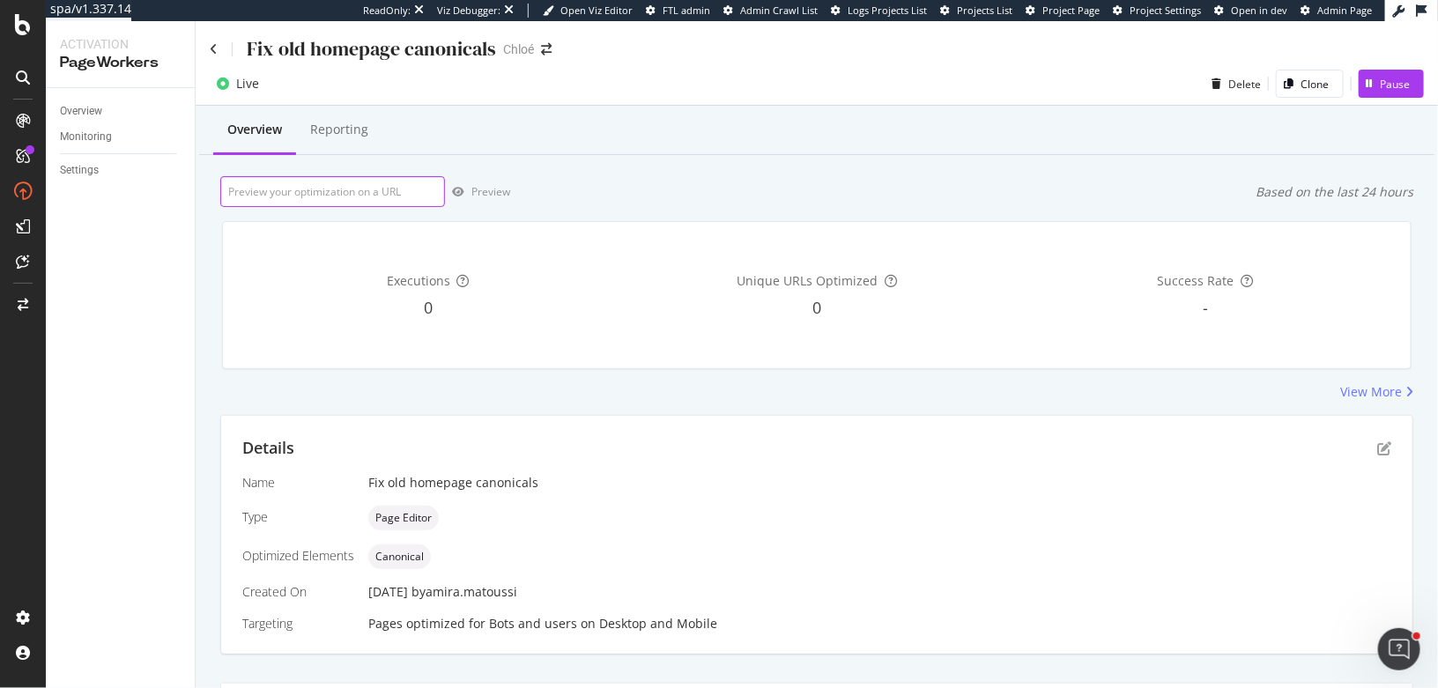
click at [299, 202] on input "url" at bounding box center [332, 191] width 225 height 31
paste input "https://www.chloe.com/dz"
type input "https://www.chloe.com/dz"
click at [485, 194] on div "Preview" at bounding box center [490, 191] width 39 height 15
click at [363, 191] on input "url" at bounding box center [332, 191] width 225 height 31
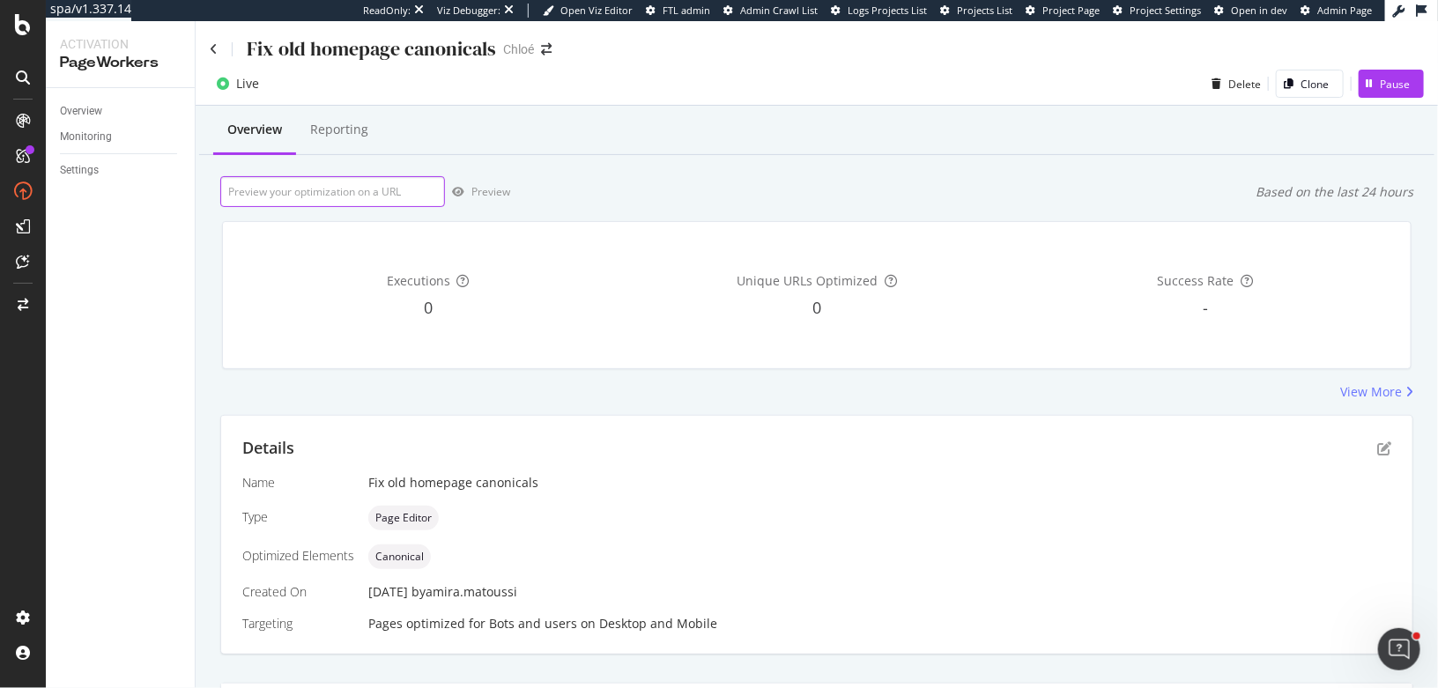
paste input "https://www.chloe.com/dz"
click at [471, 196] on div "Preview" at bounding box center [490, 191] width 39 height 15
click at [382, 189] on input "https://www.chloe.com/dz" at bounding box center [332, 191] width 225 height 31
type input "https://www.chloe.com/tn"
click at [491, 184] on div "Preview" at bounding box center [490, 191] width 39 height 15
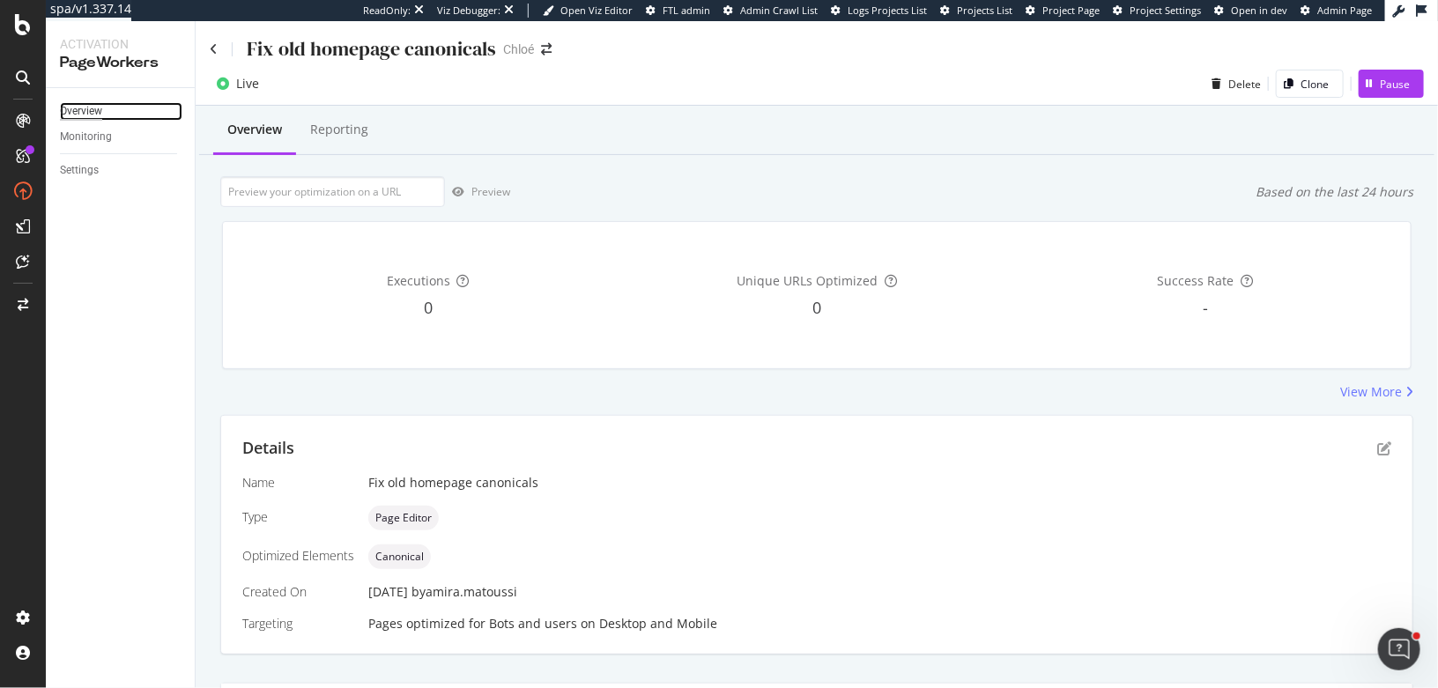
click at [97, 111] on div "Overview" at bounding box center [81, 111] width 42 height 18
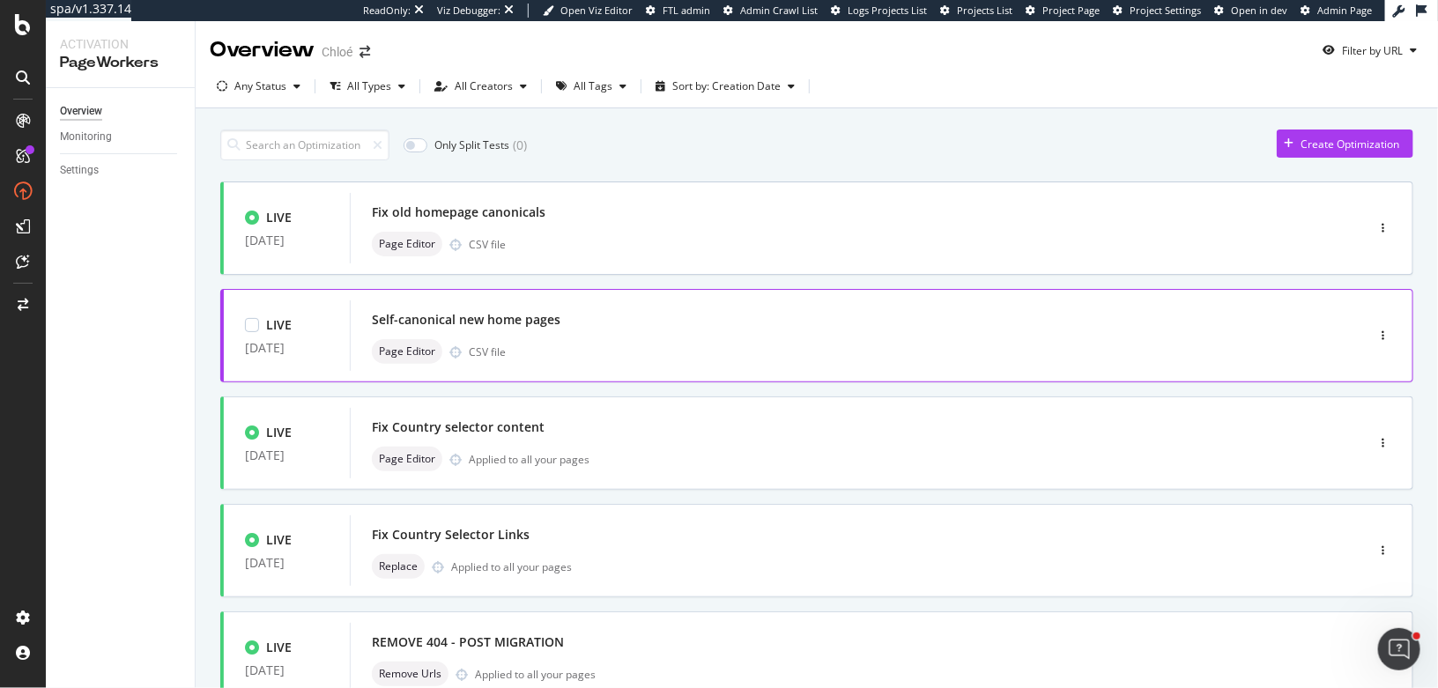
click at [490, 327] on div "Self-canonical new home pages" at bounding box center [466, 320] width 189 height 18
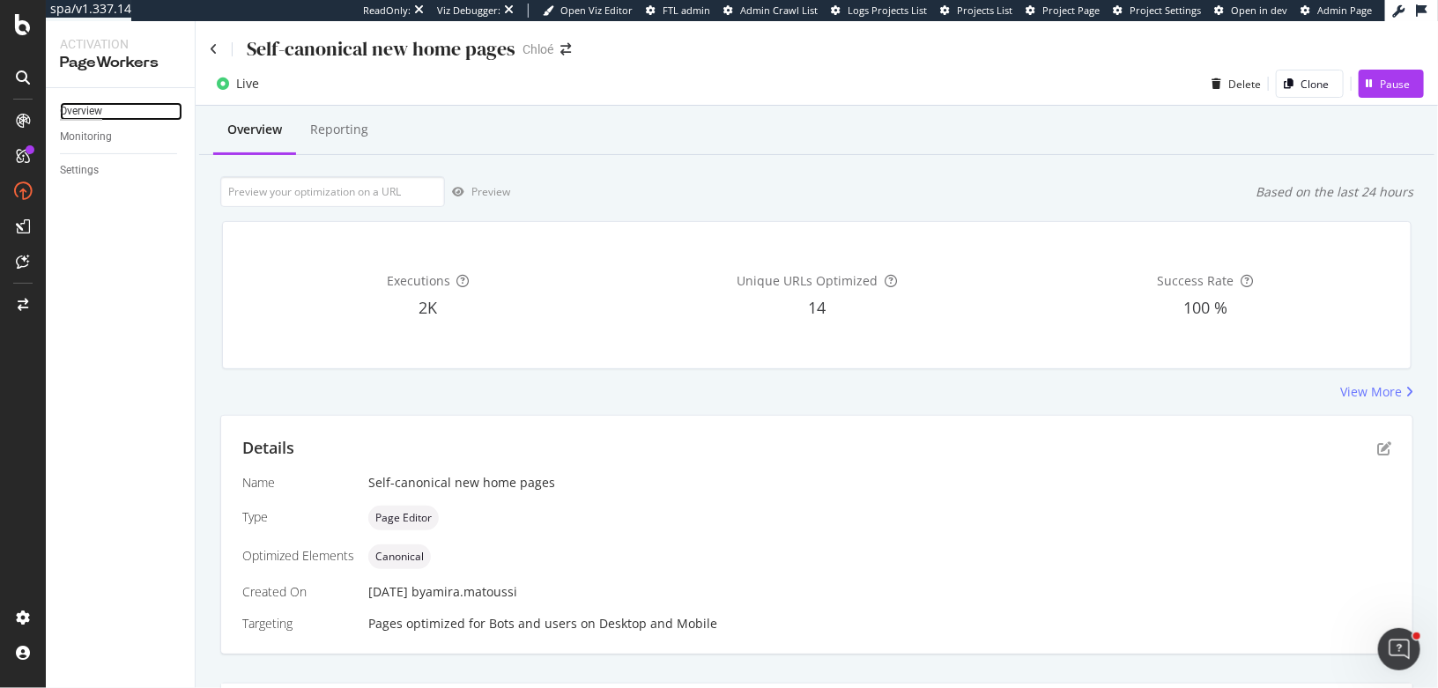
click at [95, 102] on div "Overview" at bounding box center [81, 111] width 42 height 18
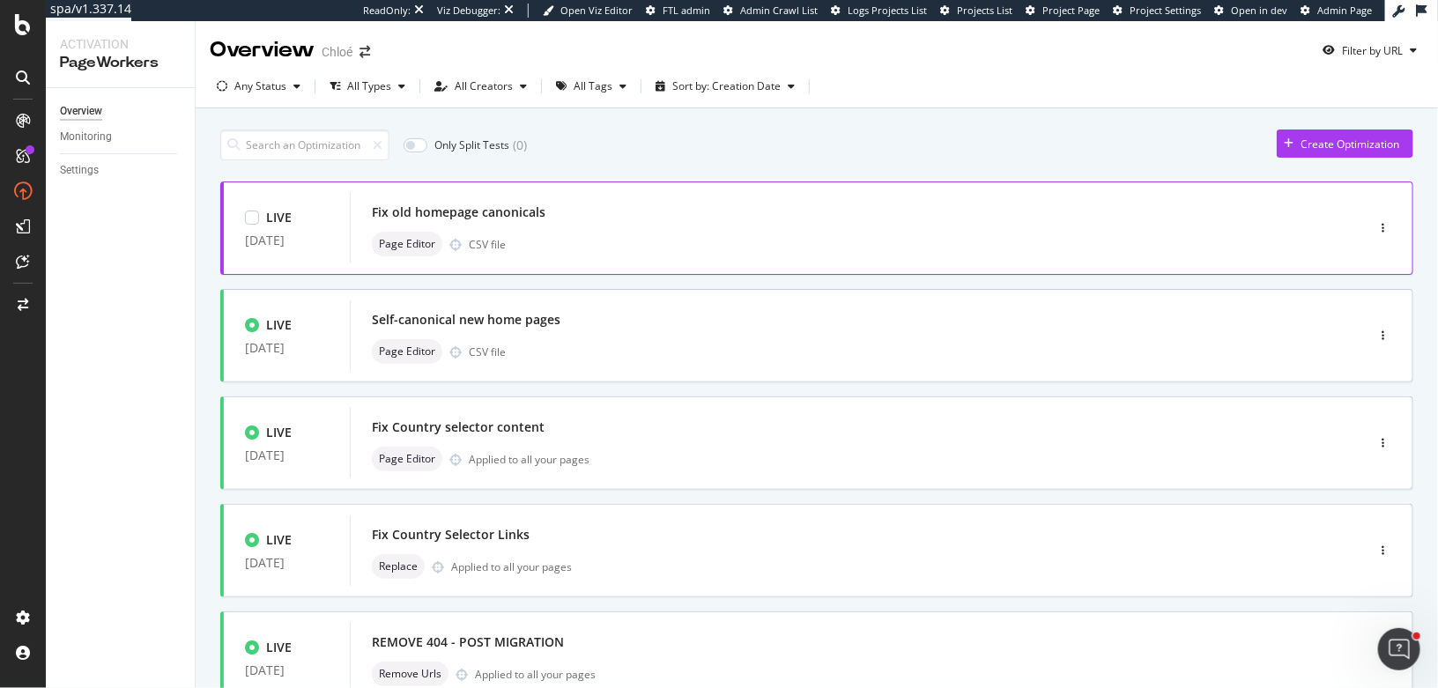
click at [610, 244] on div "Page Editor CSV file" at bounding box center [831, 244] width 918 height 25
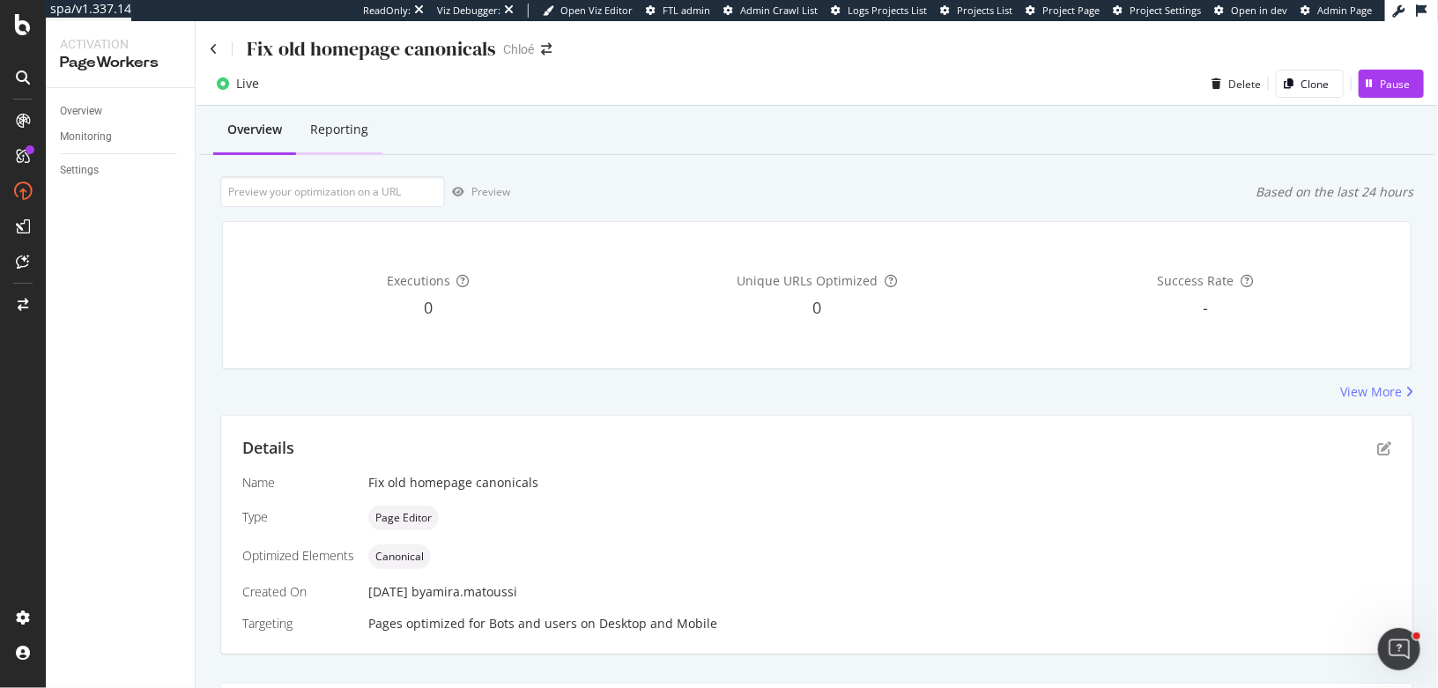
click at [343, 129] on div "Reporting" at bounding box center [339, 130] width 58 height 18
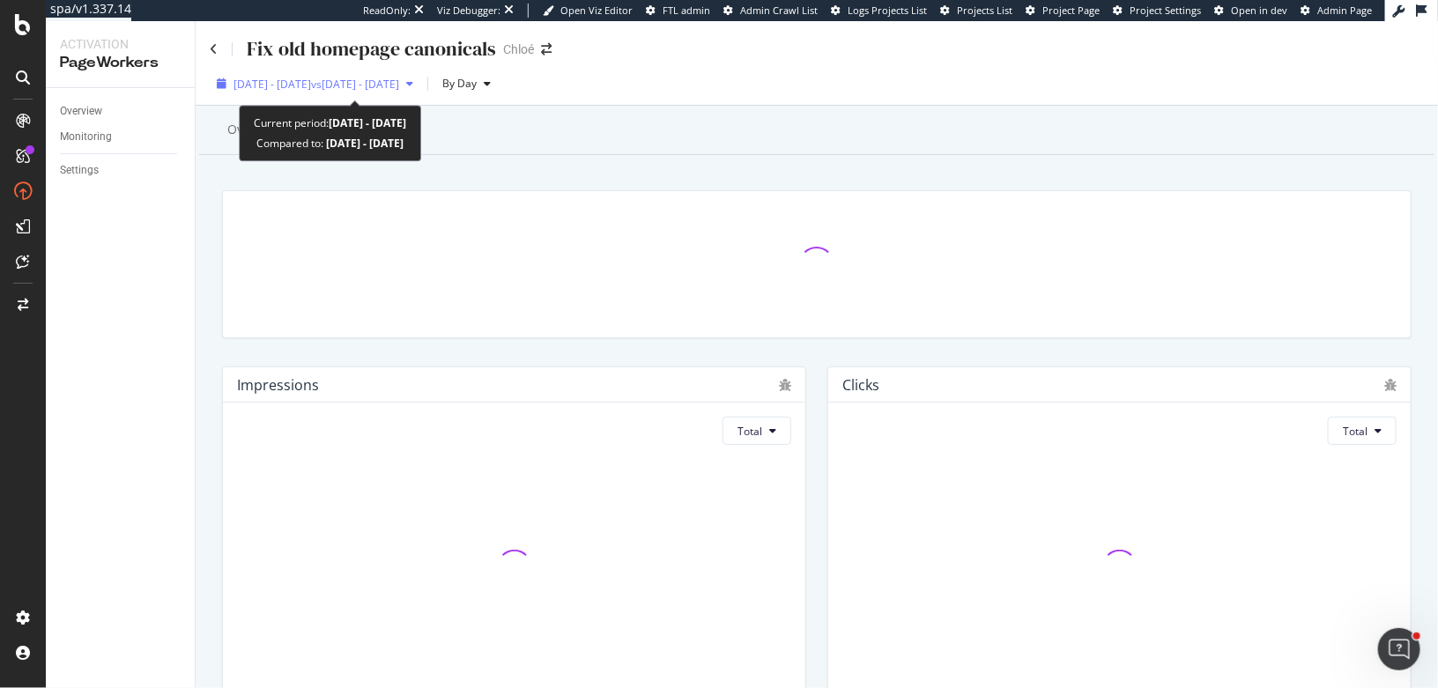
click at [309, 87] on span "[DATE] - [DATE]" at bounding box center [272, 84] width 78 height 15
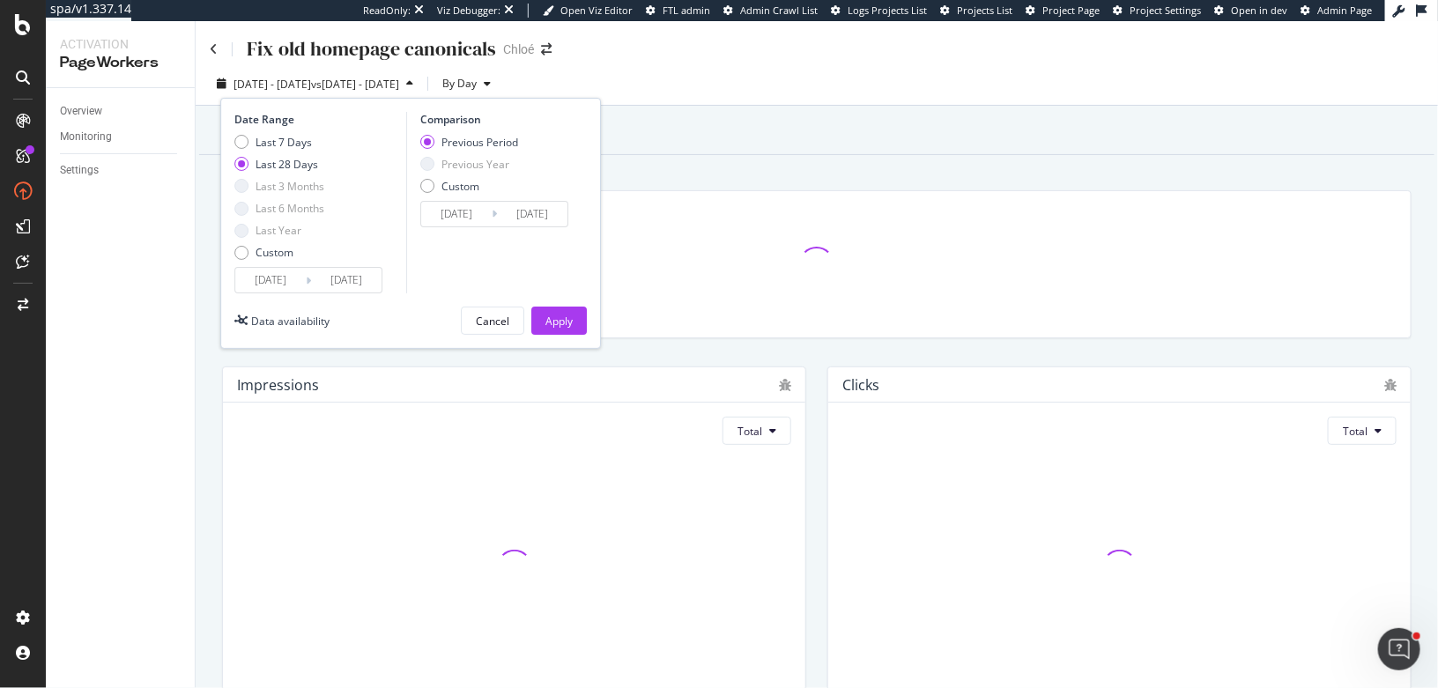
click at [667, 154] on div "Overview Reporting" at bounding box center [816, 131] width 1235 height 48
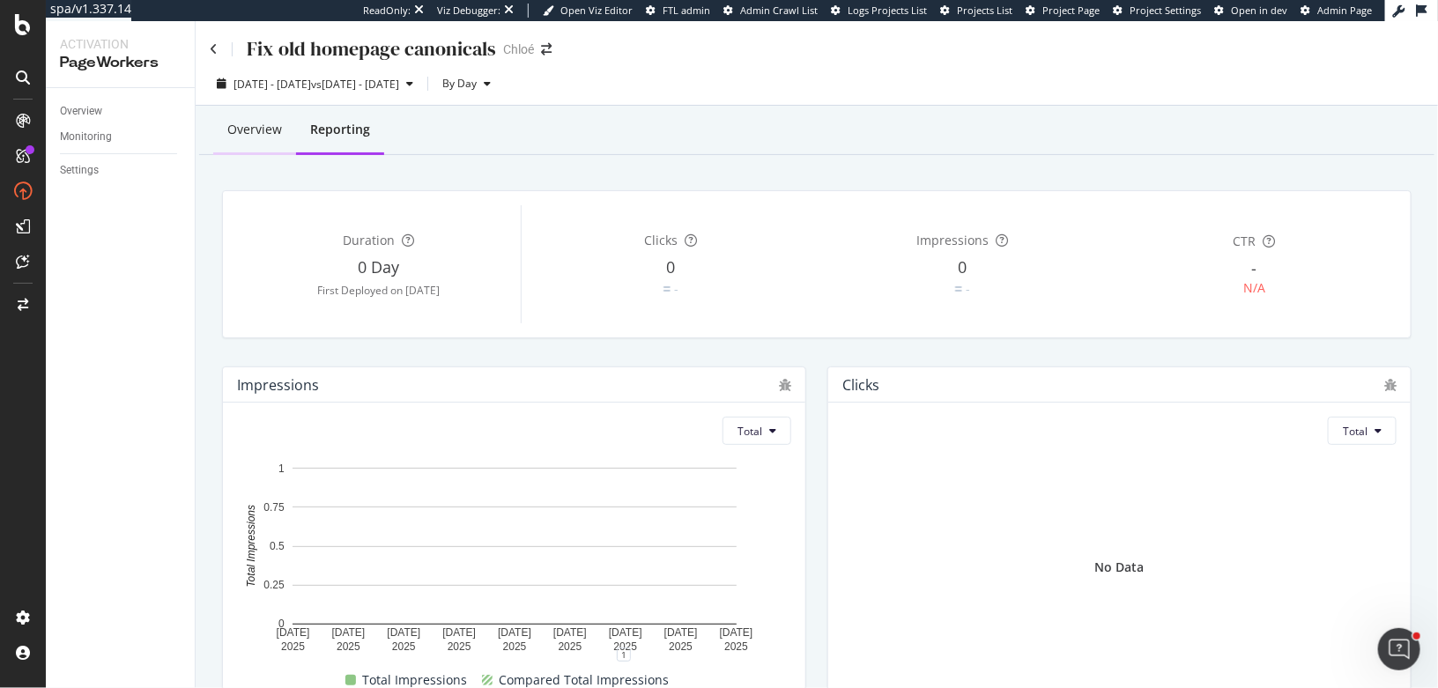
click at [255, 127] on div "Overview" at bounding box center [254, 130] width 55 height 18
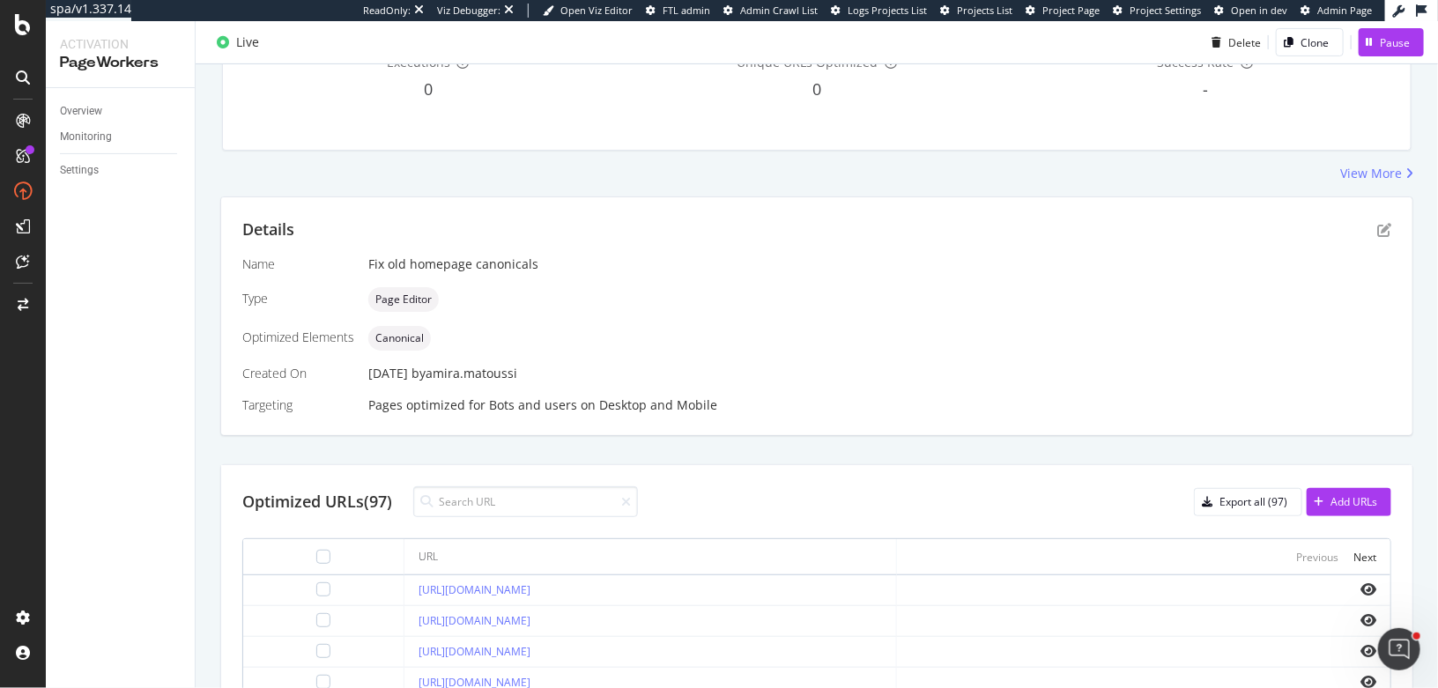
scroll to position [644, 0]
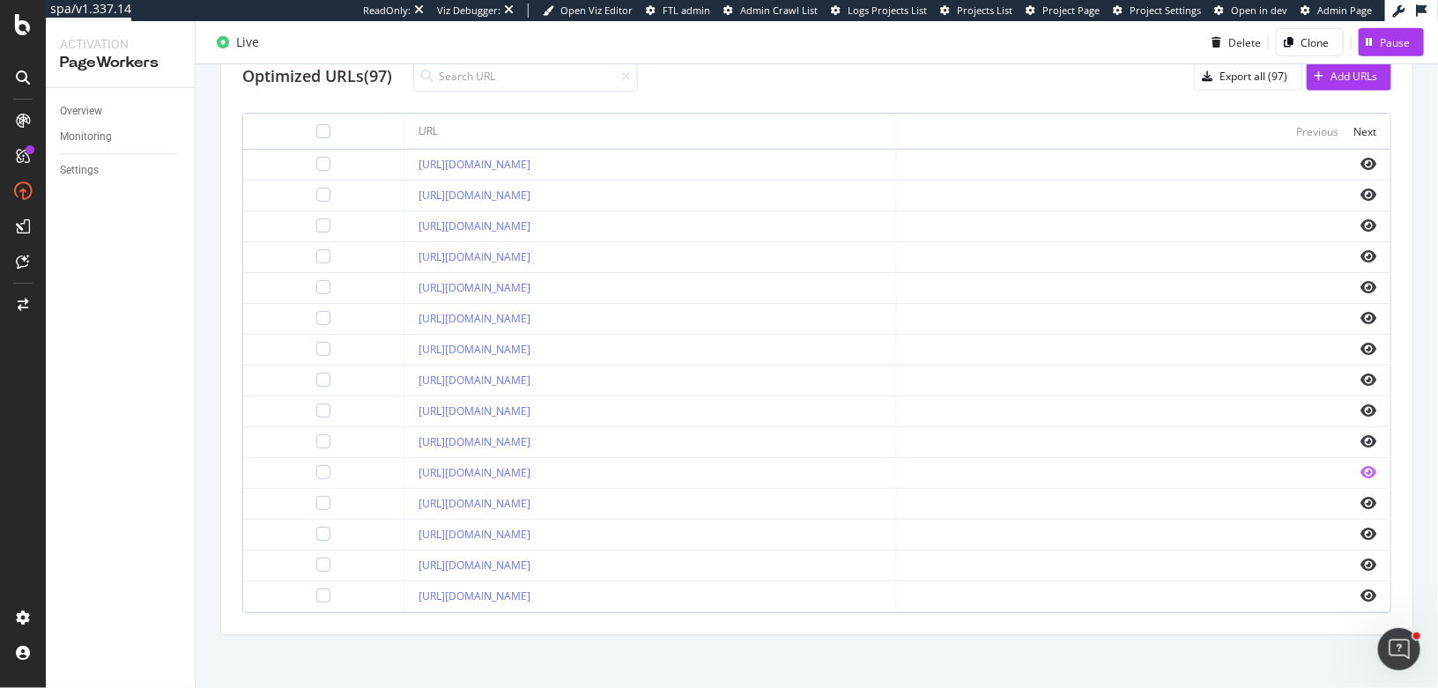
click at [1365, 468] on icon "eye" at bounding box center [1368, 472] width 16 height 14
